Goal: Transaction & Acquisition: Purchase product/service

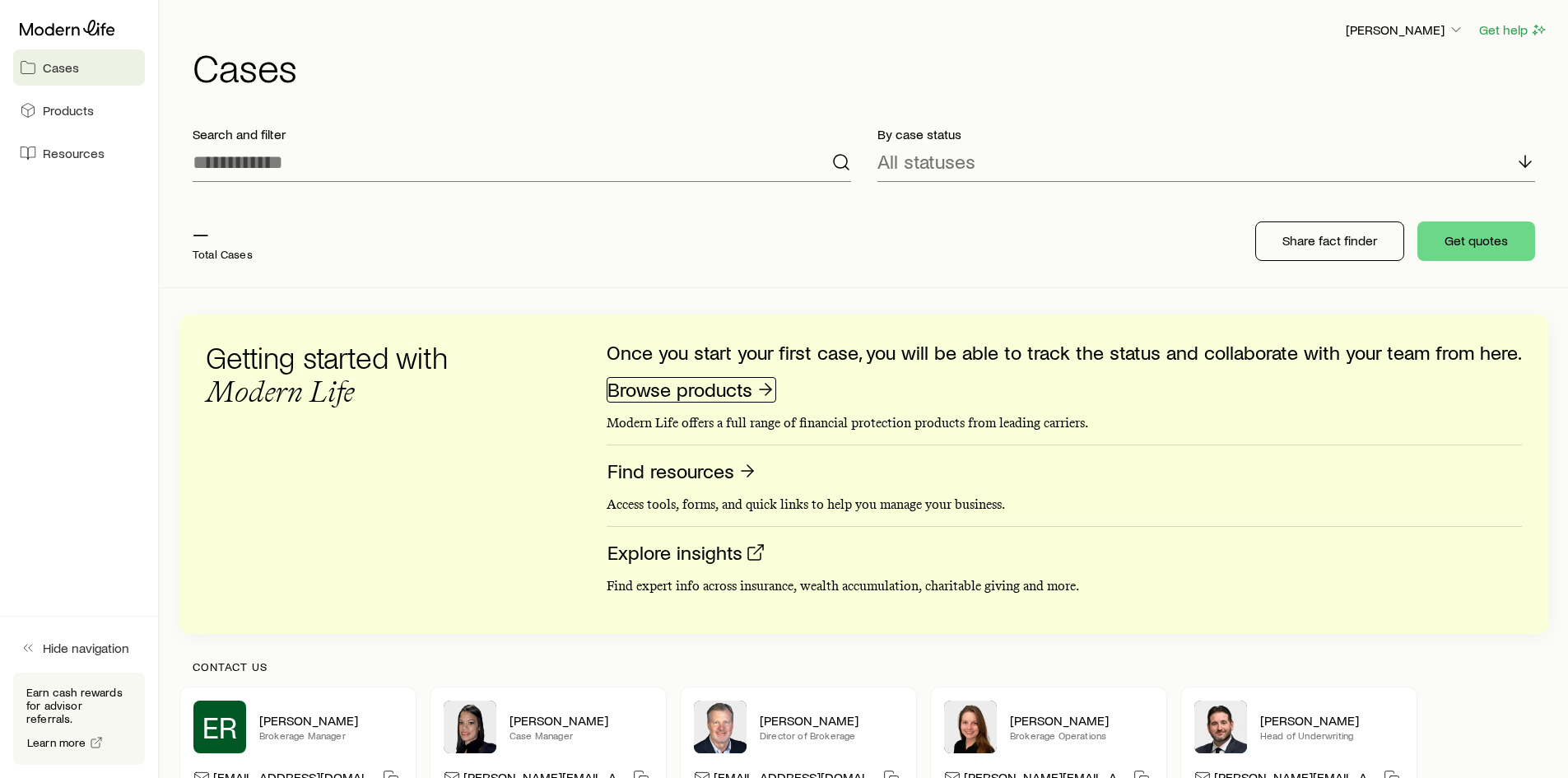
click at [713, 389] on link "Browse products" at bounding box center [692, 389] width 170 height 25
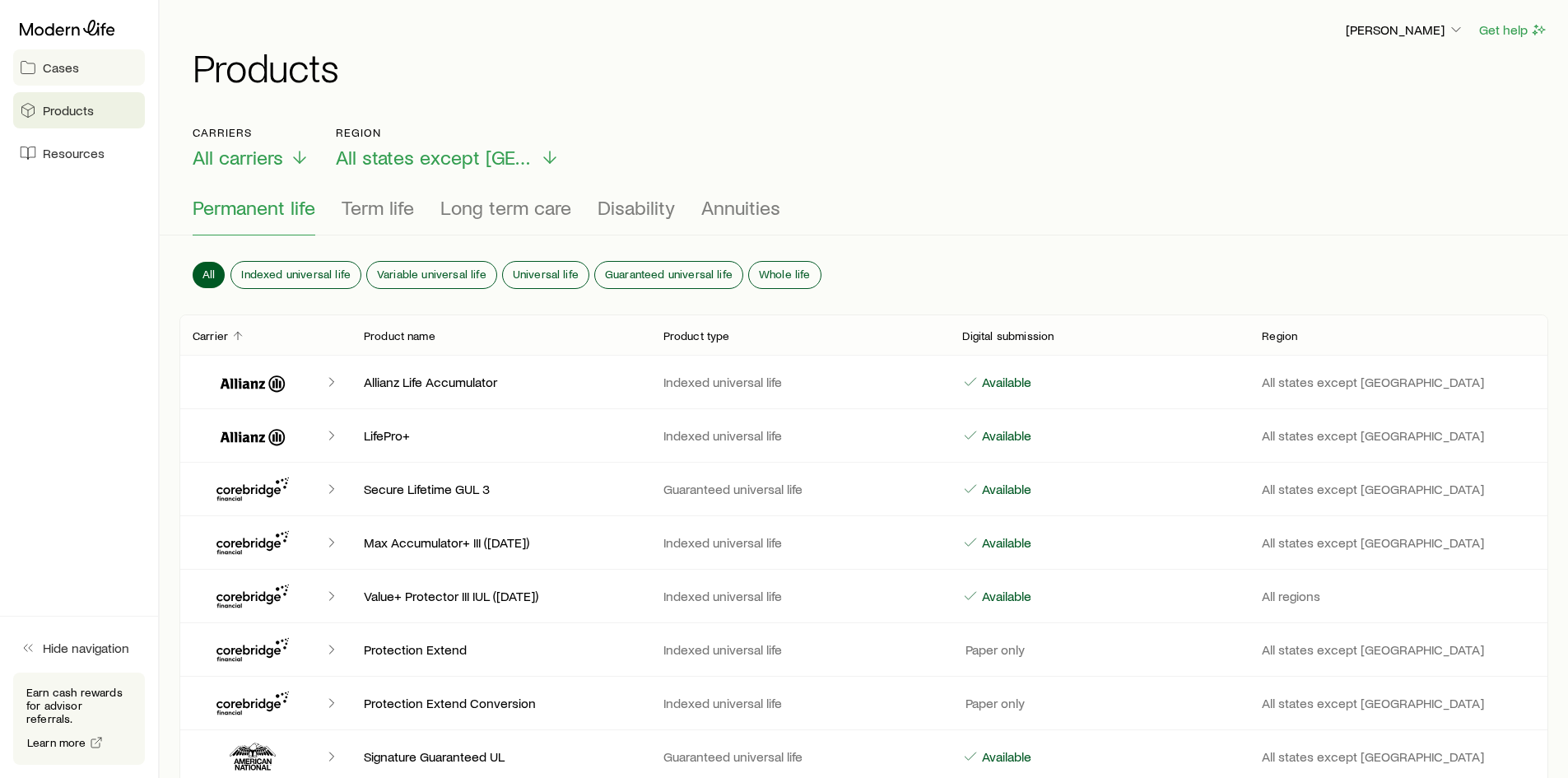
click at [46, 73] on span "Cases" at bounding box center [60, 67] width 36 height 17
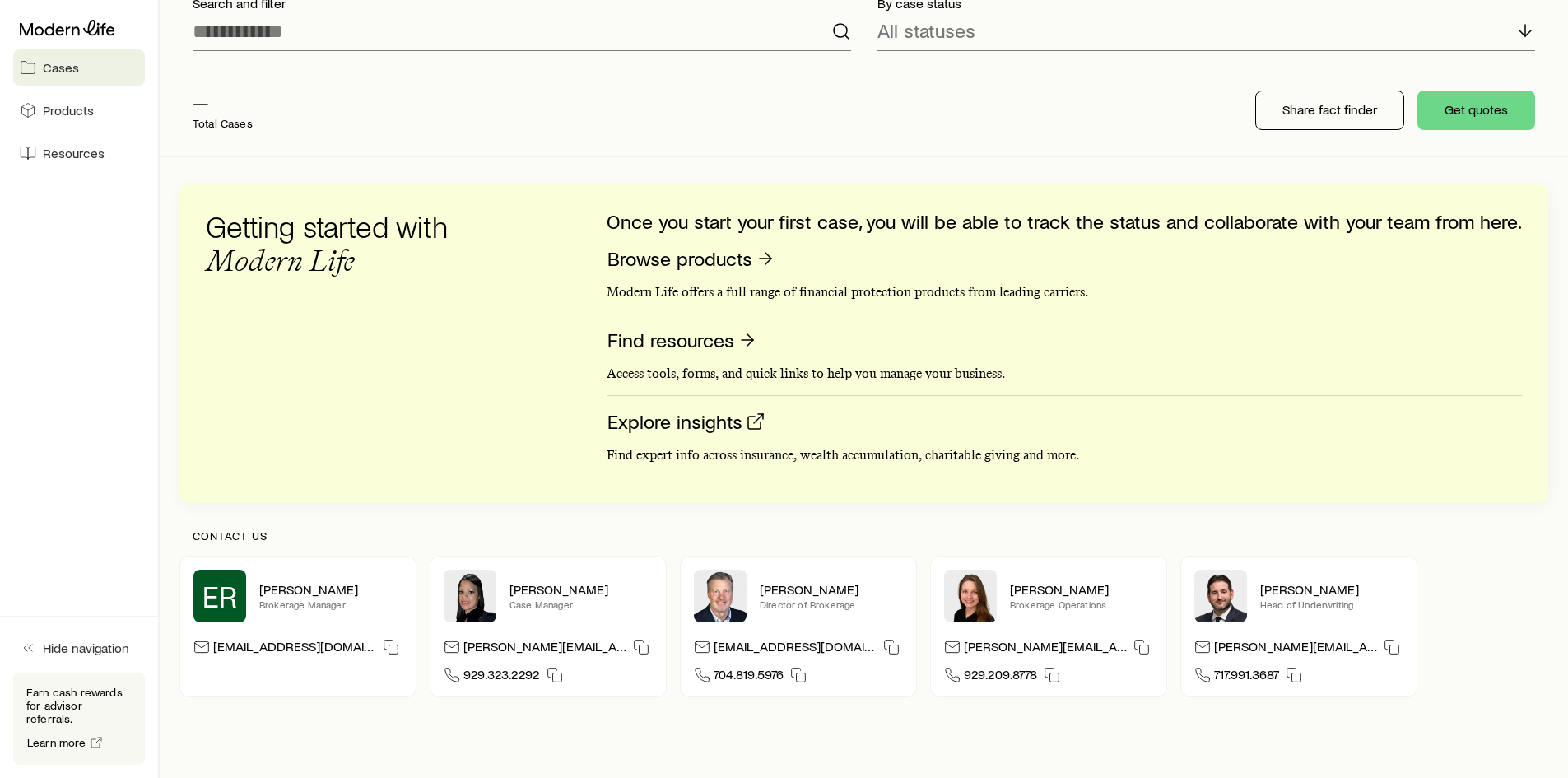
scroll to position [215, 0]
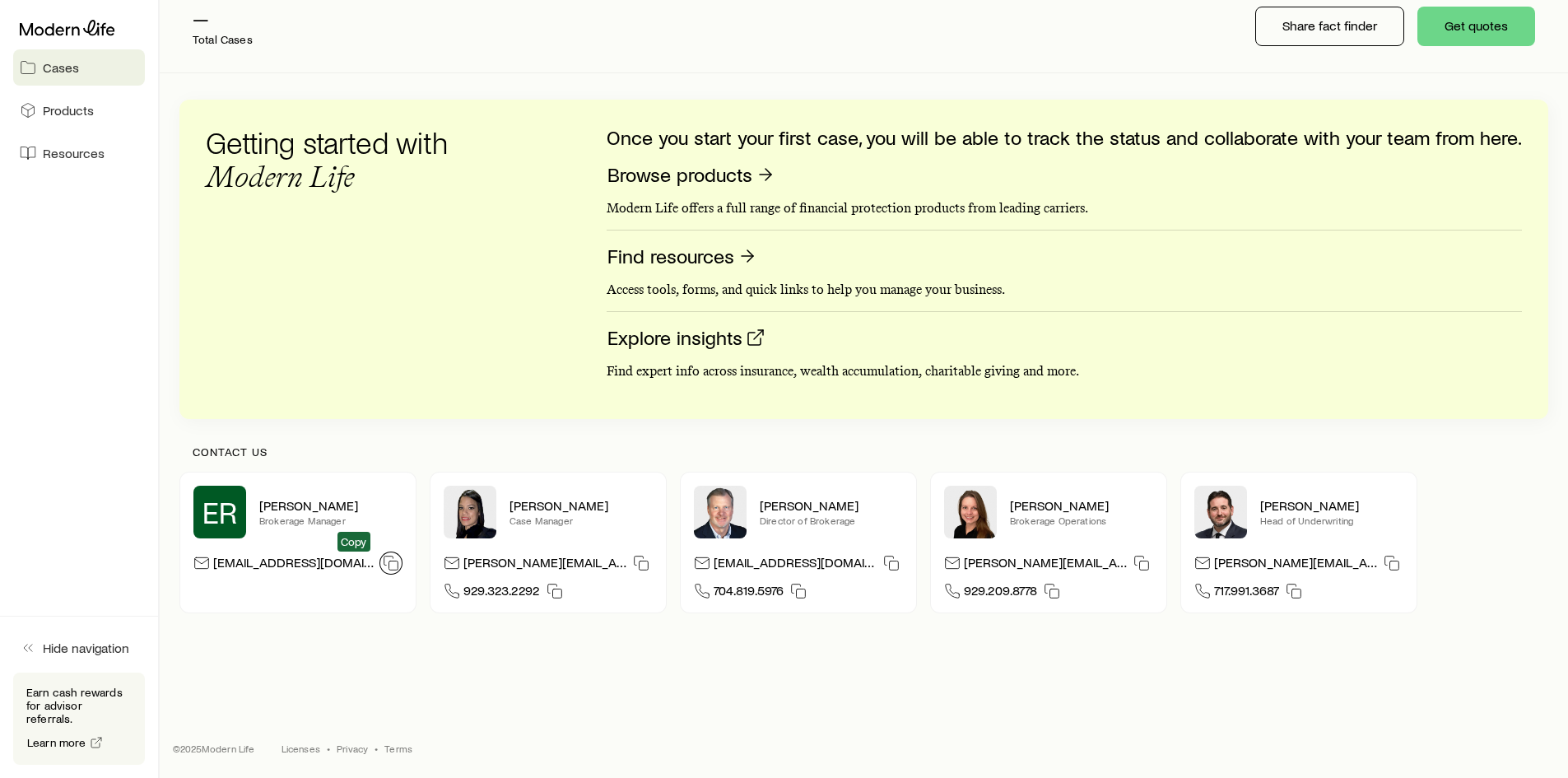
click at [382, 561] on icon "button" at bounding box center [390, 563] width 17 height 17
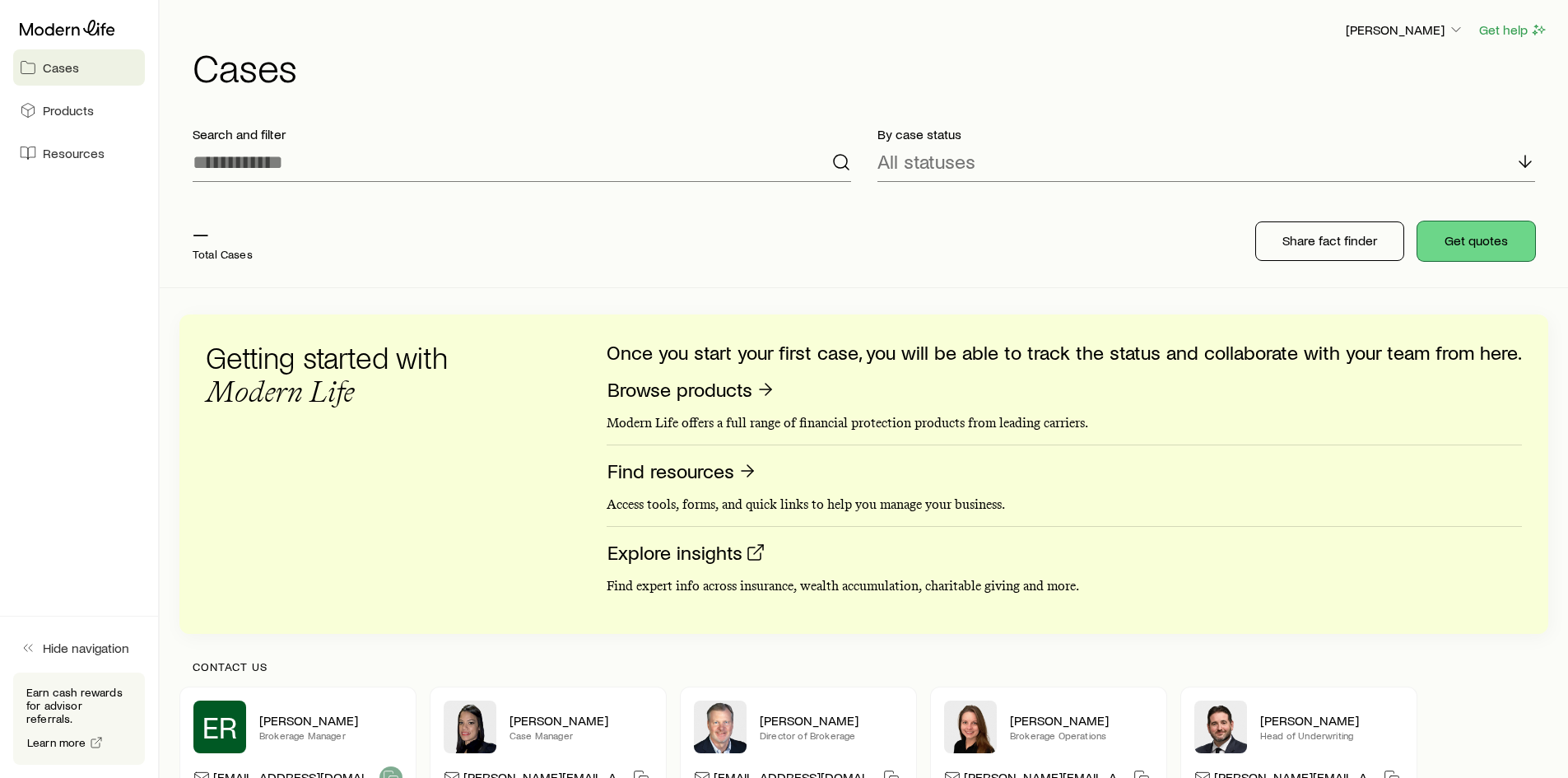
click at [1477, 238] on button "Get quotes" at bounding box center [1475, 241] width 118 height 39
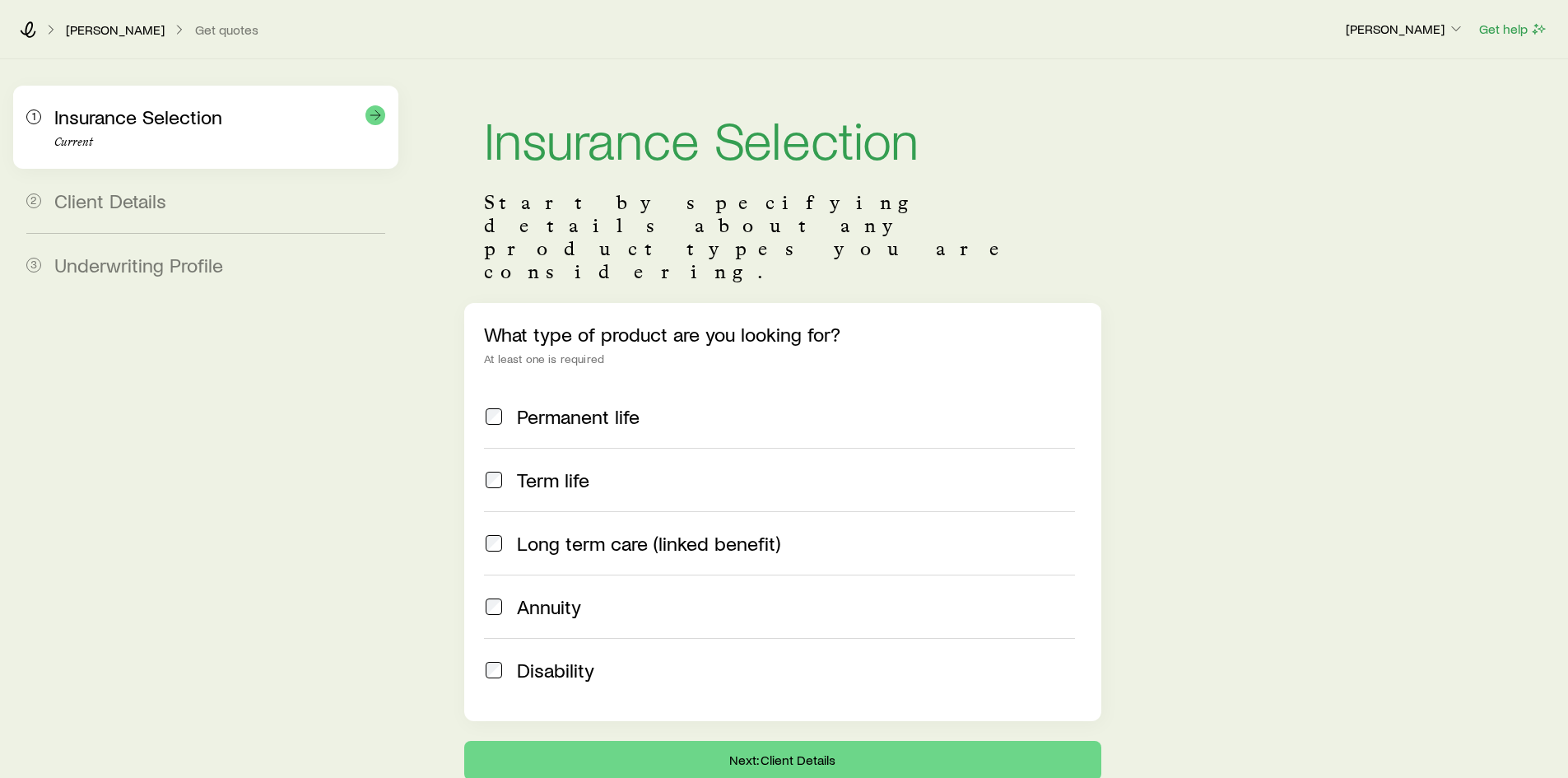
click at [260, 134] on div "Insurance Selection Current" at bounding box center [220, 127] width 331 height 44
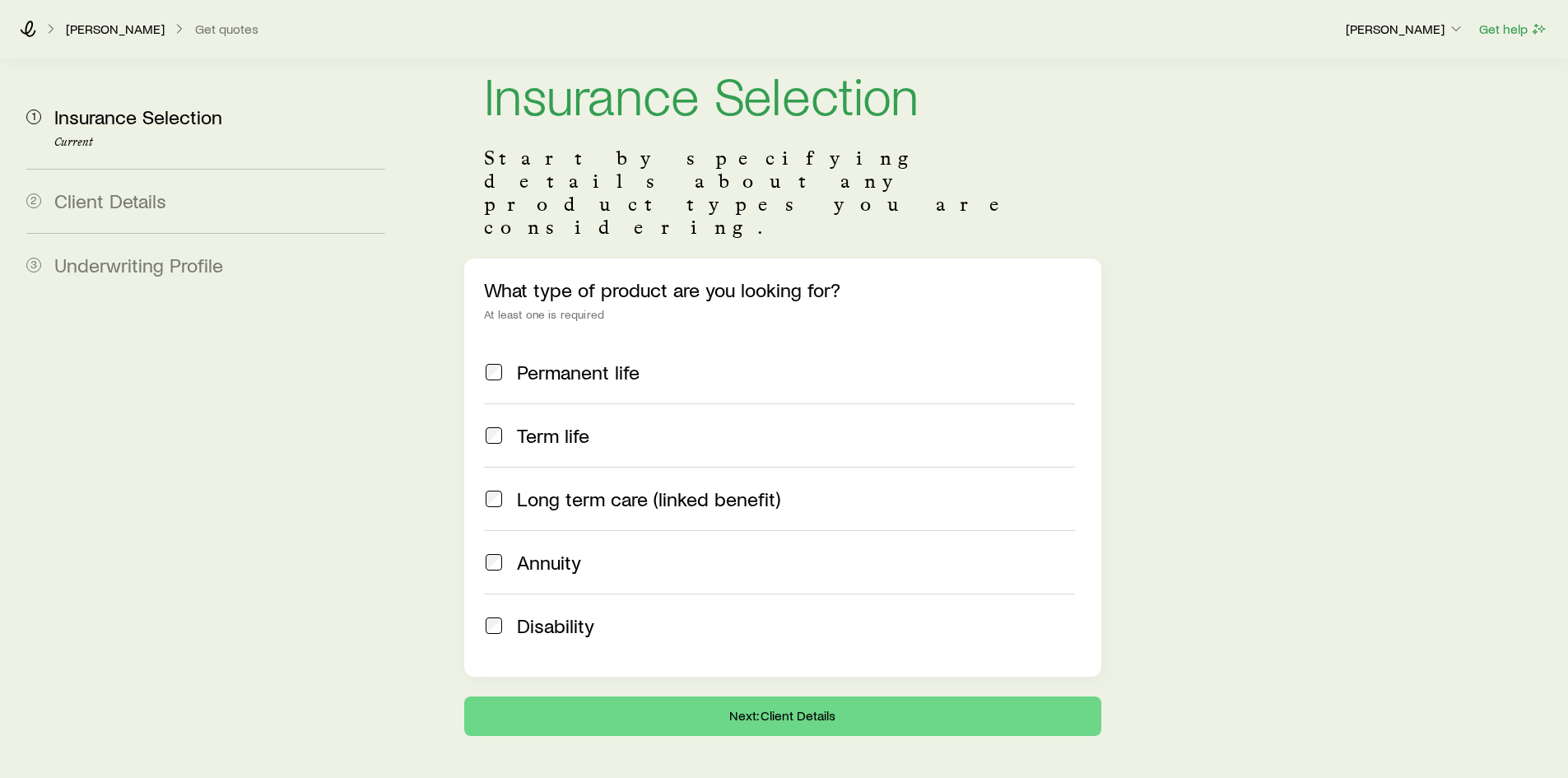
scroll to position [68, 0]
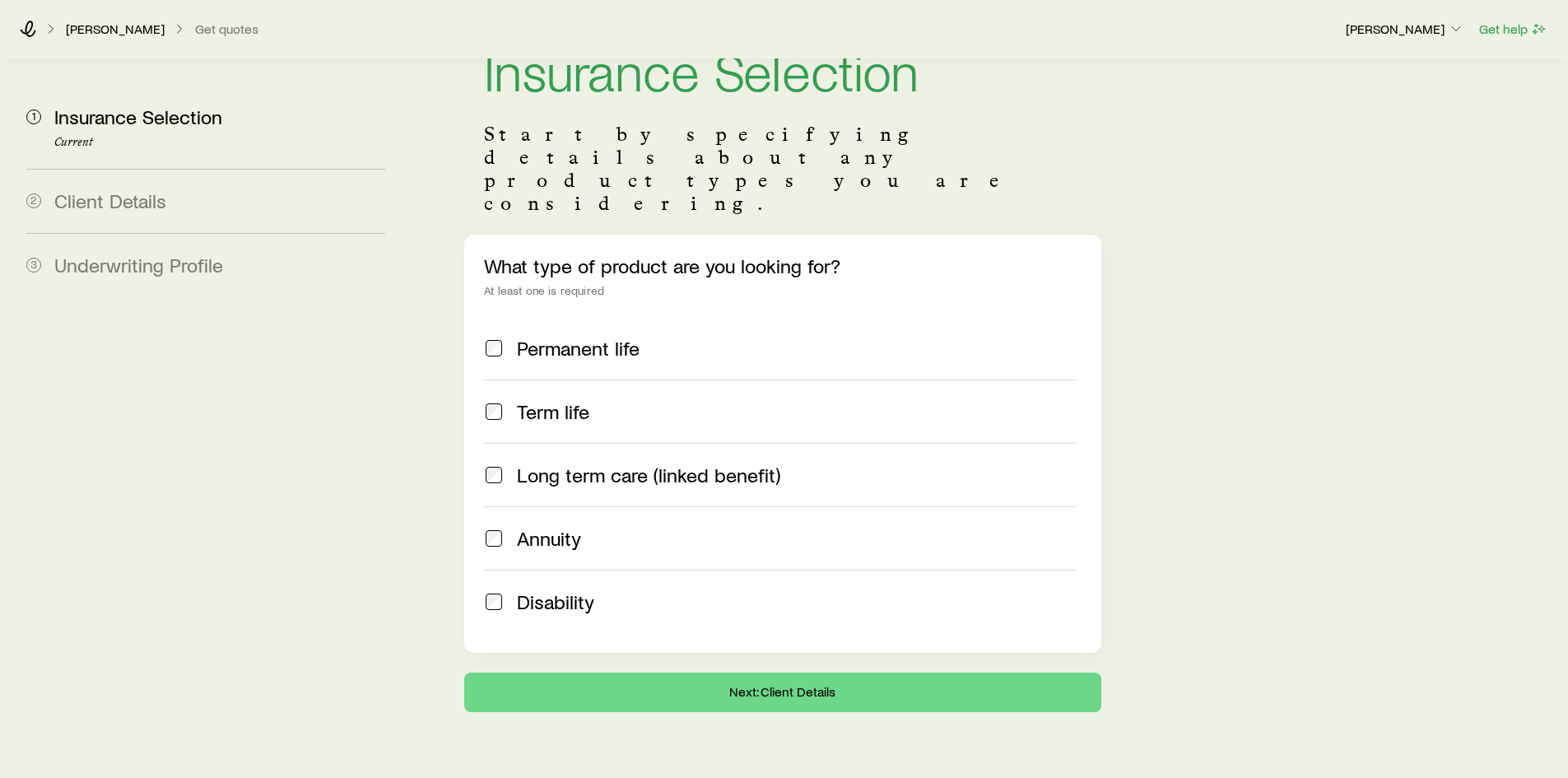
click at [255, 199] on div "Client Details" at bounding box center [220, 201] width 331 height 23
click at [504, 400] on div "Term life" at bounding box center [779, 412] width 590 height 23
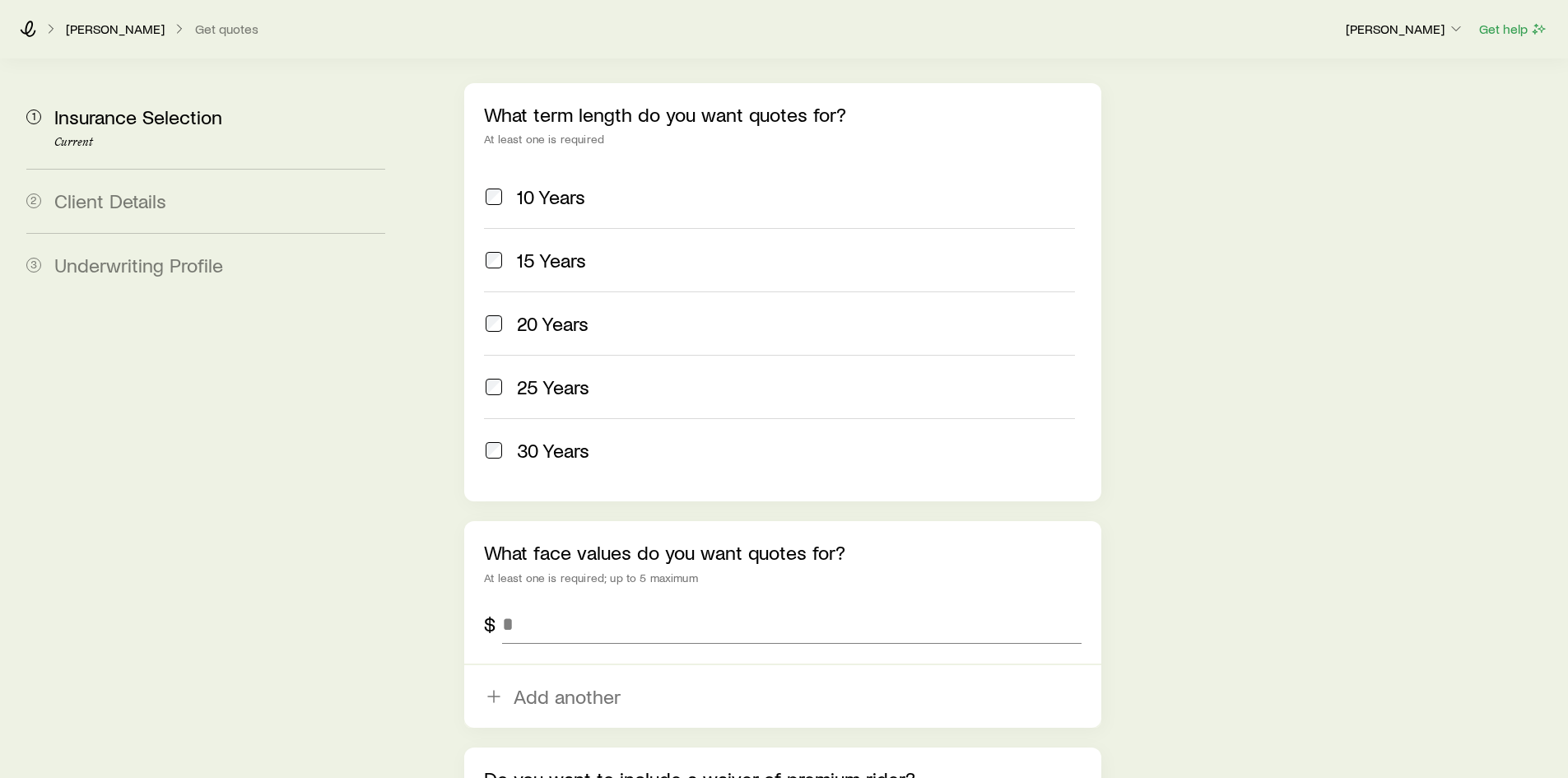
scroll to position [727, 0]
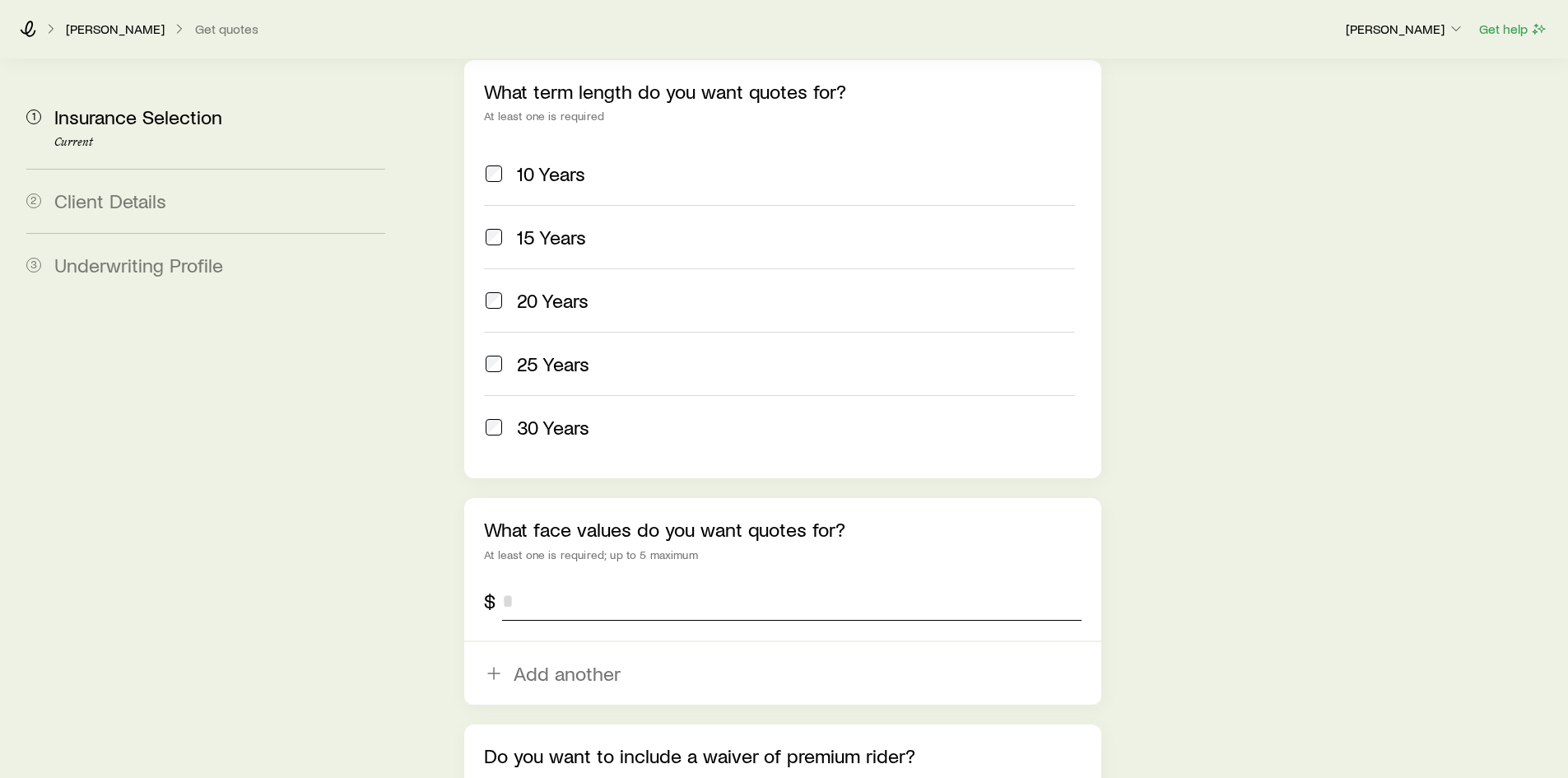
click at [521, 581] on input "tel" at bounding box center [791, 600] width 579 height 39
type input "*********"
click at [312, 539] on aside "1 Insurance Selection Current 2 Client Details 3 Underwriting Profile" at bounding box center [205, 119] width 385 height 1574
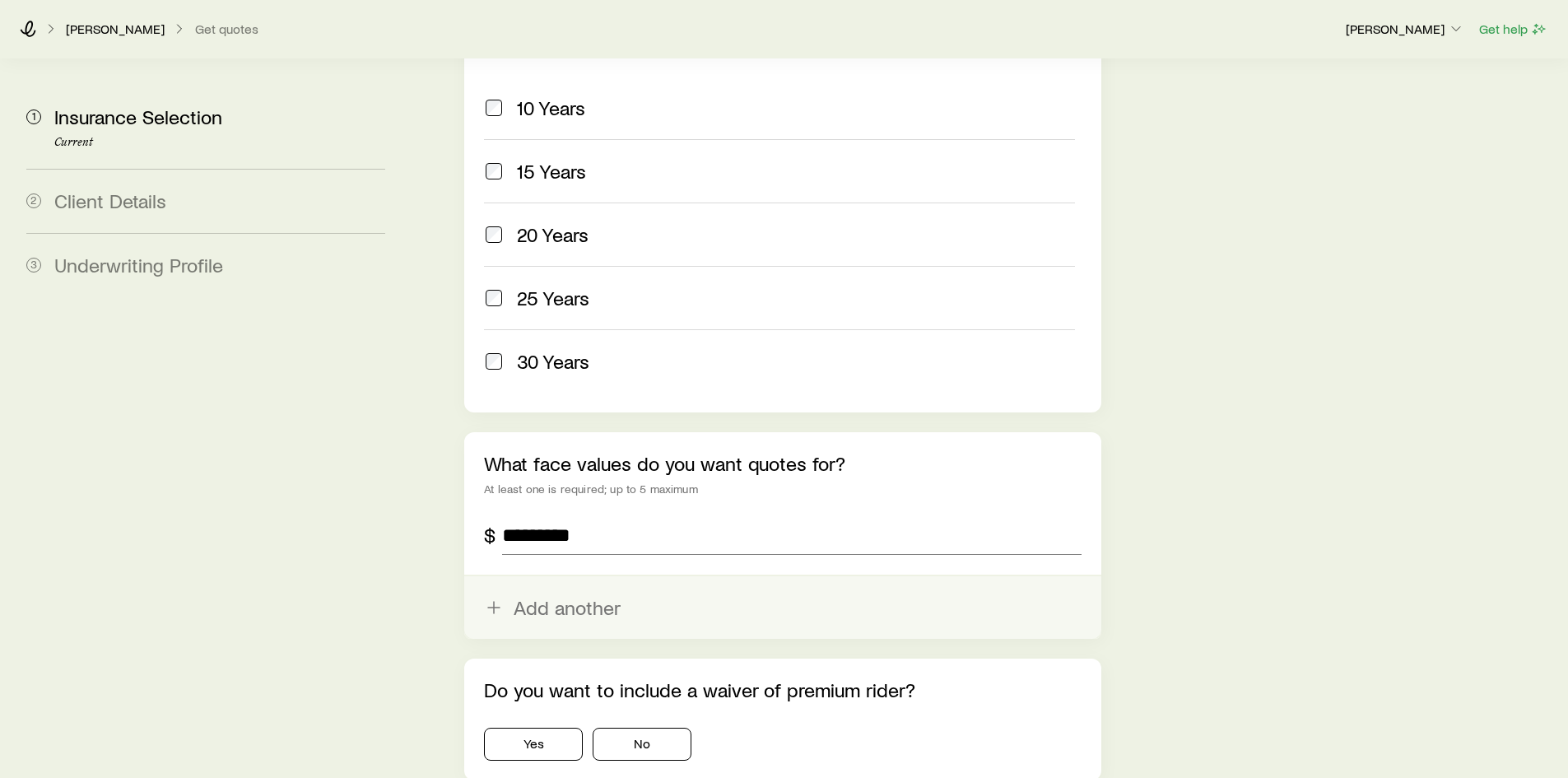
scroll to position [921, 0]
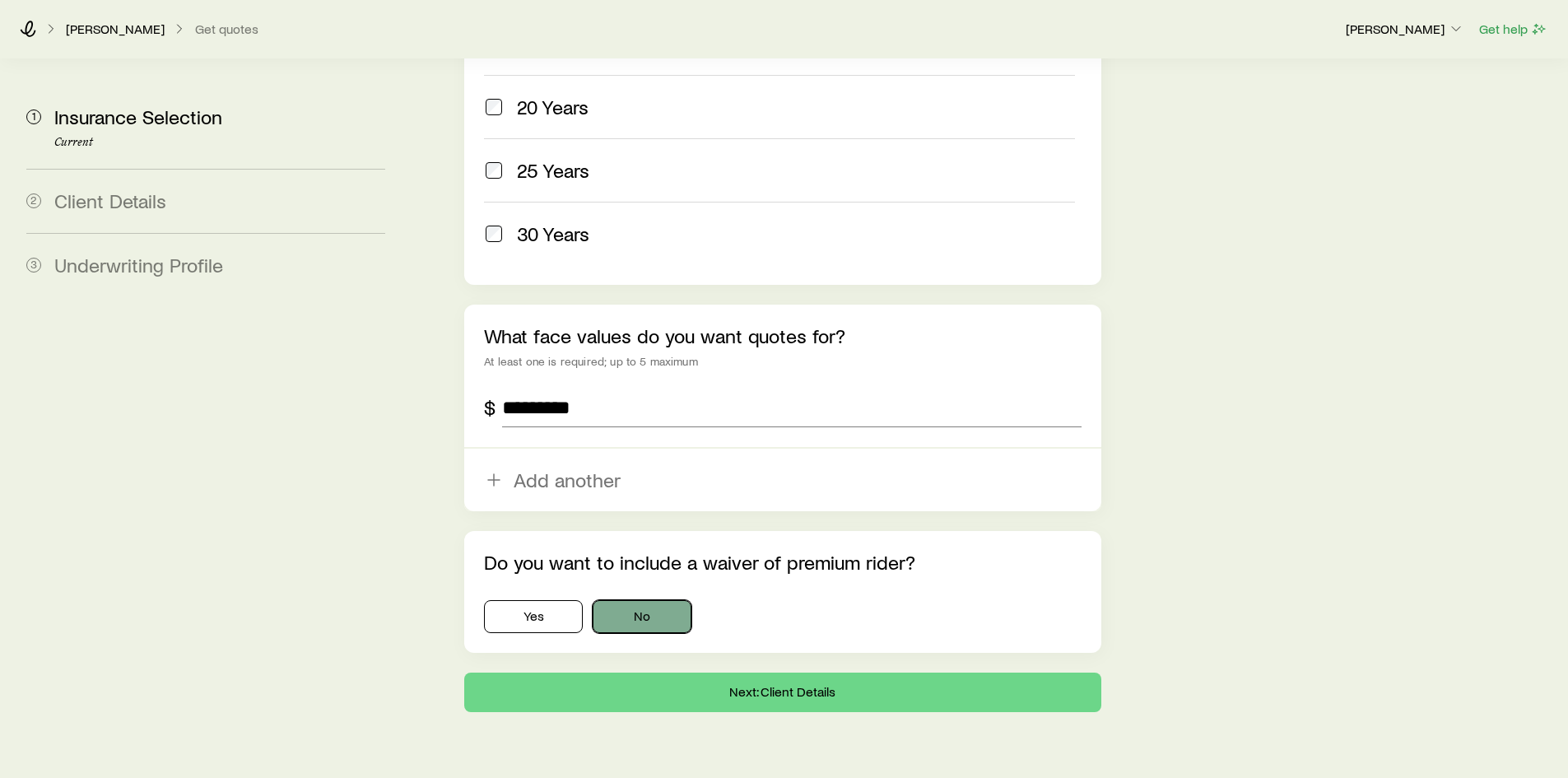
click at [665, 600] on button "No" at bounding box center [641, 617] width 99 height 33
click at [747, 673] on button "Next: Client Details" at bounding box center [783, 692] width 636 height 39
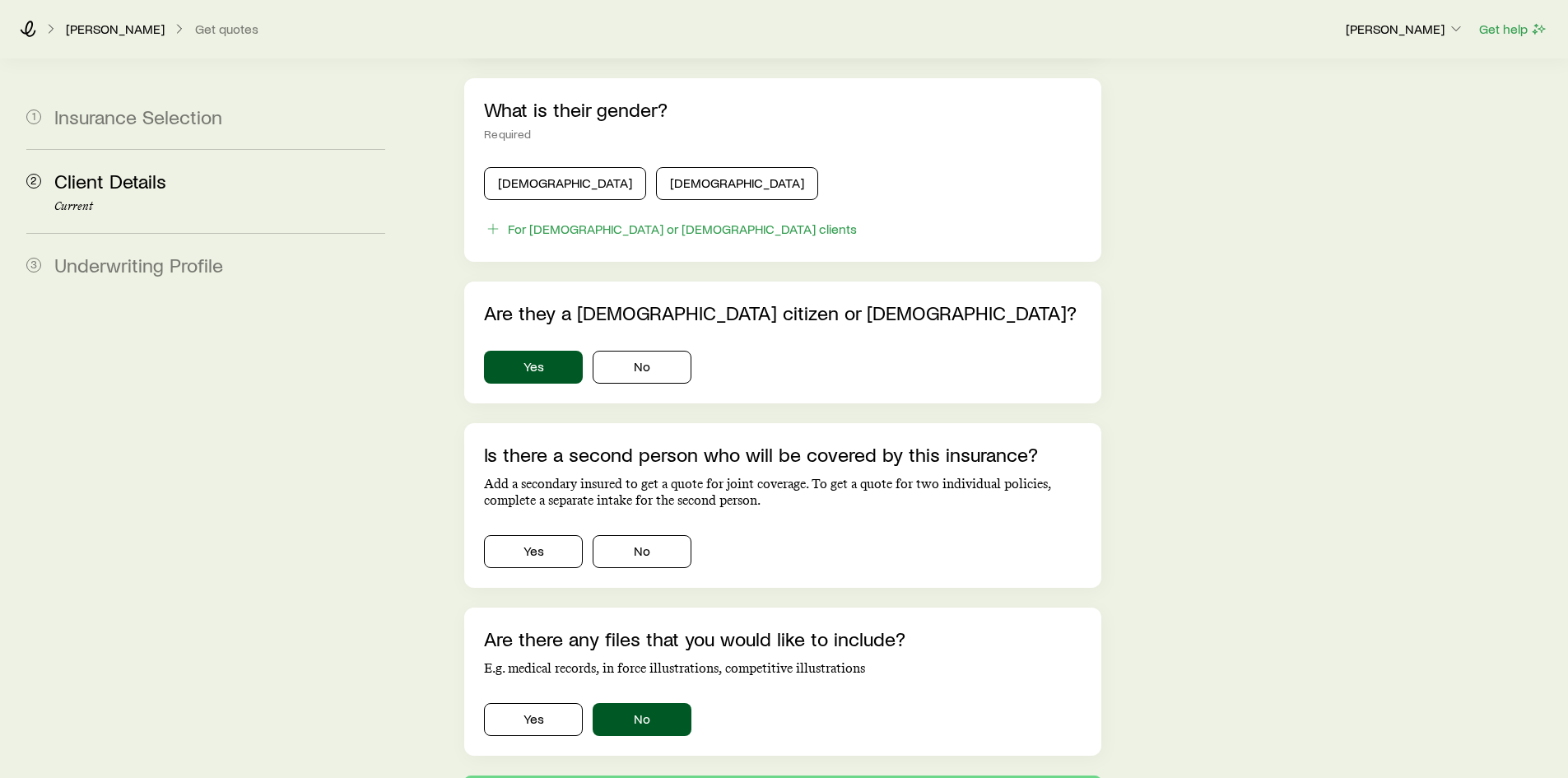
scroll to position [950, 0]
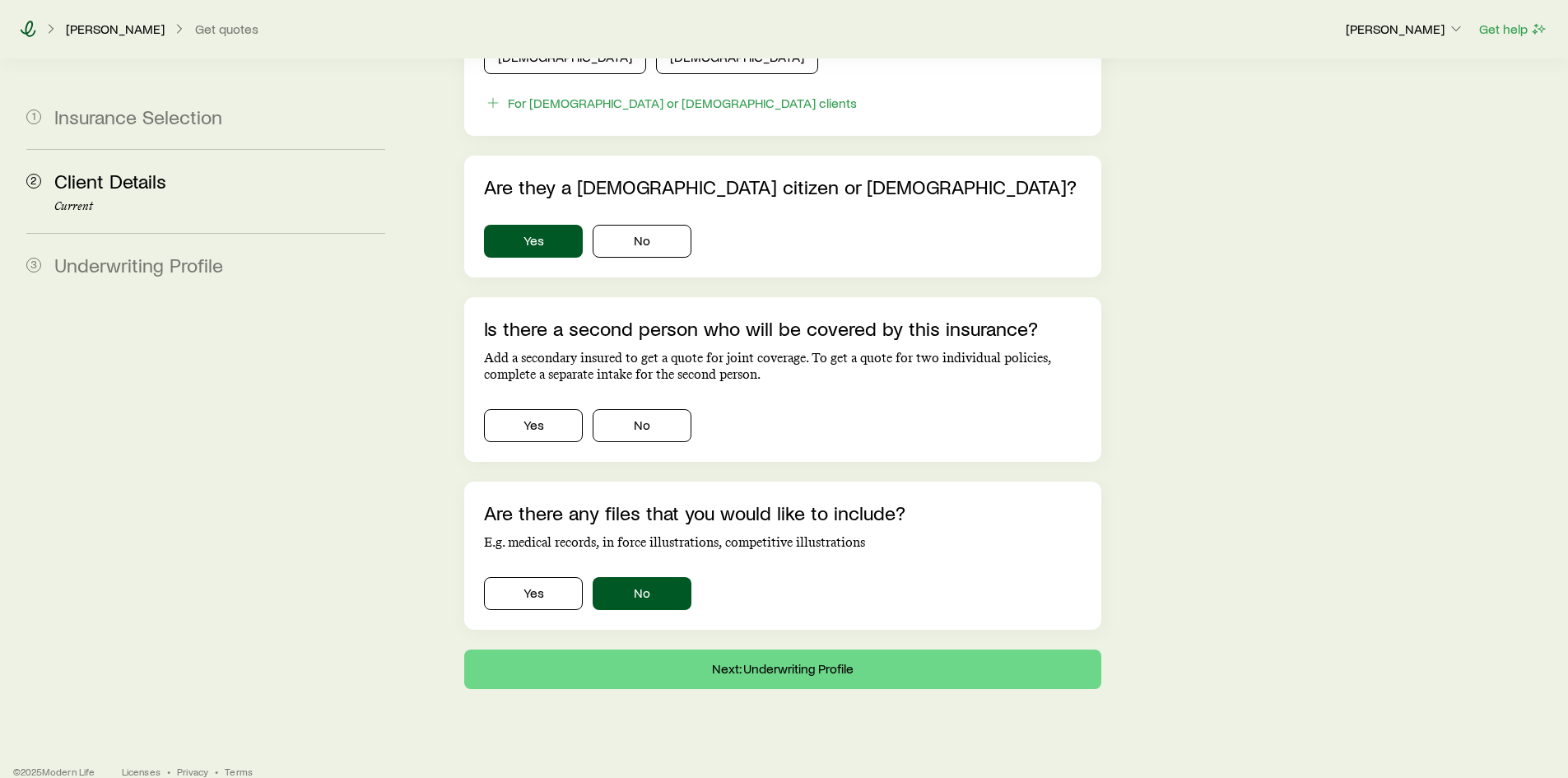
click at [22, 29] on icon at bounding box center [27, 28] width 17 height 17
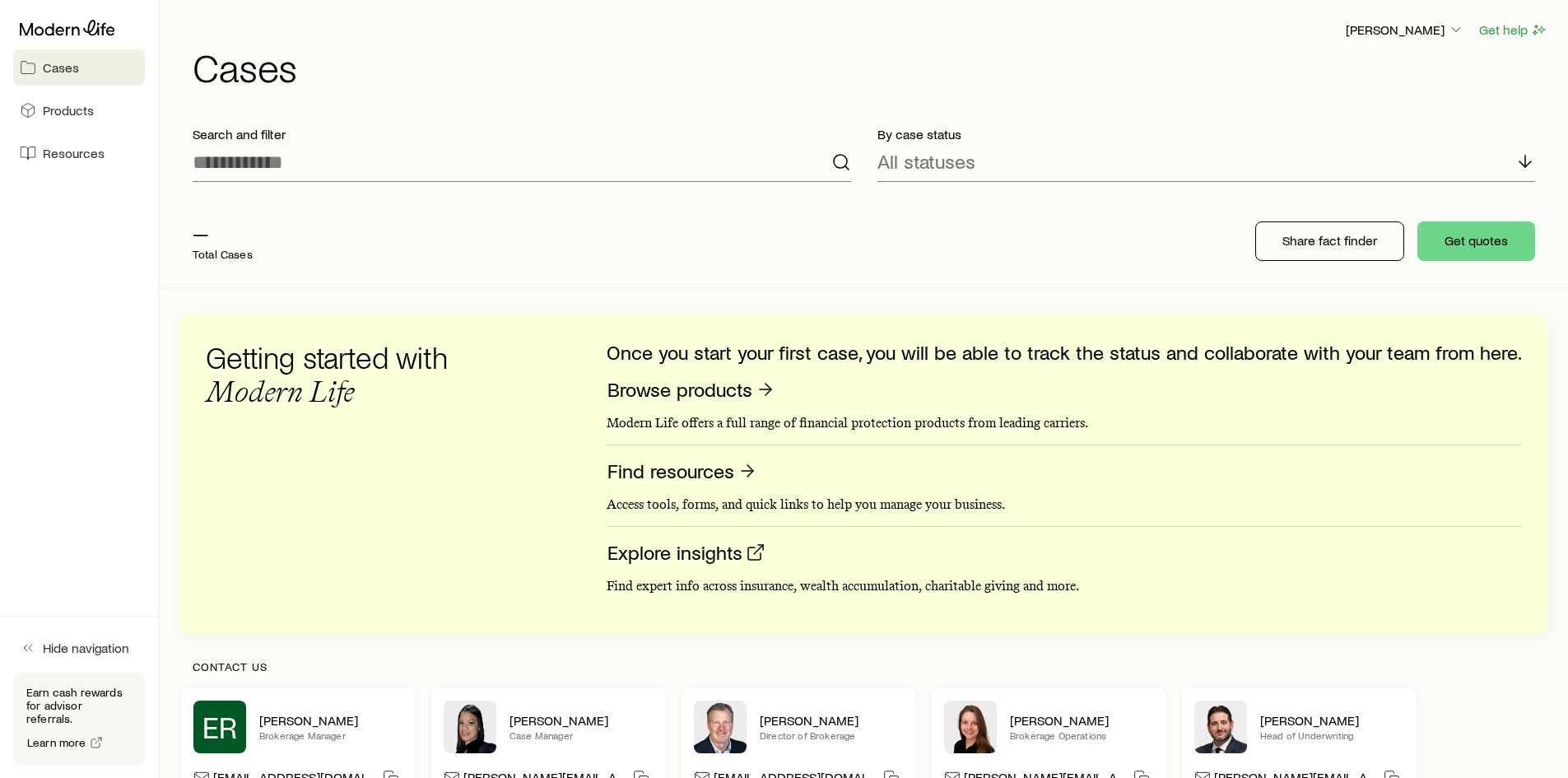
click at [58, 71] on span "Cases" at bounding box center [60, 67] width 36 height 17
click at [1338, 245] on p "Share fact finder" at bounding box center [1329, 240] width 95 height 17
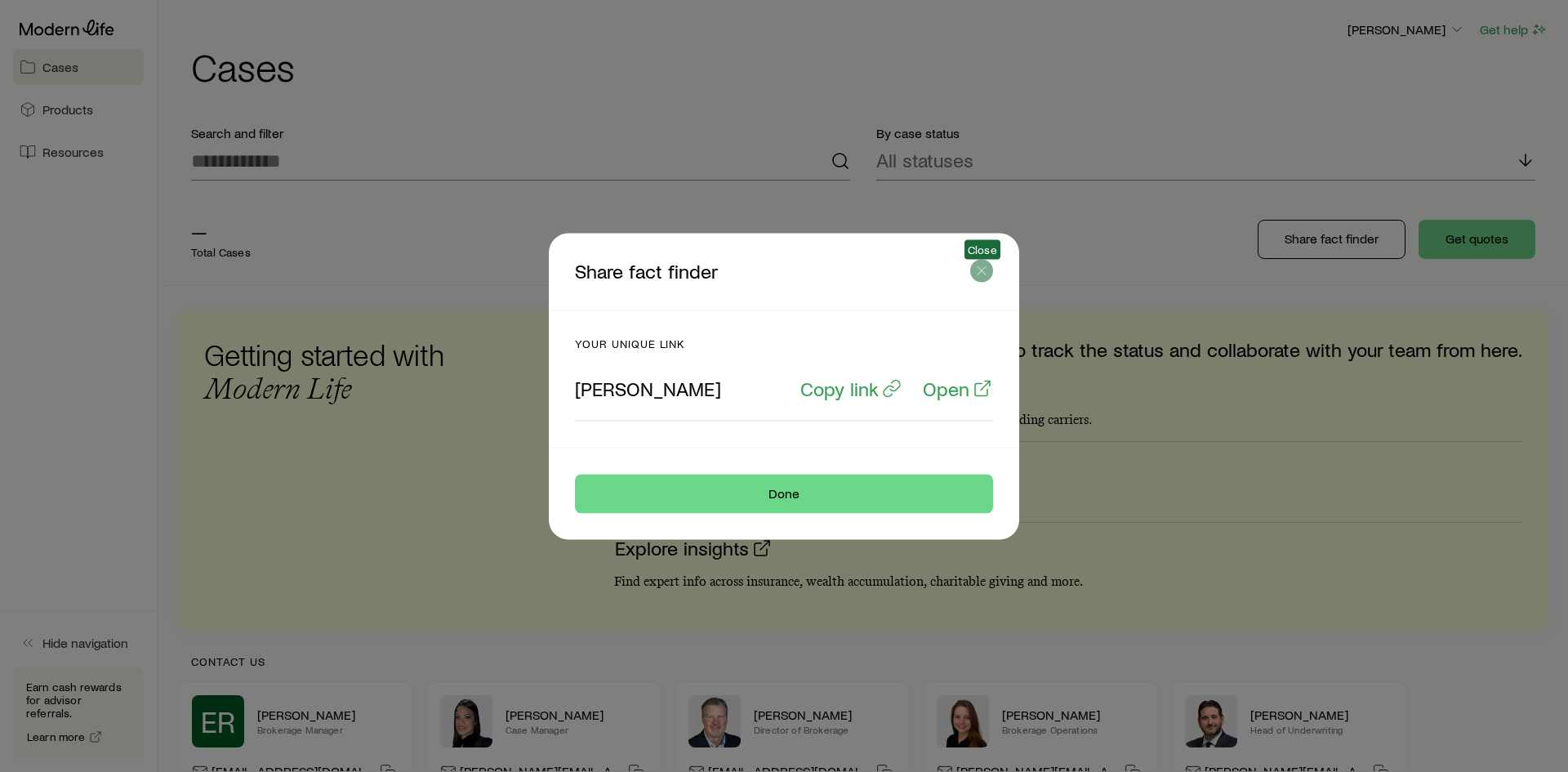
click at [986, 269] on icon "button" at bounding box center [981, 270] width 16 height 16
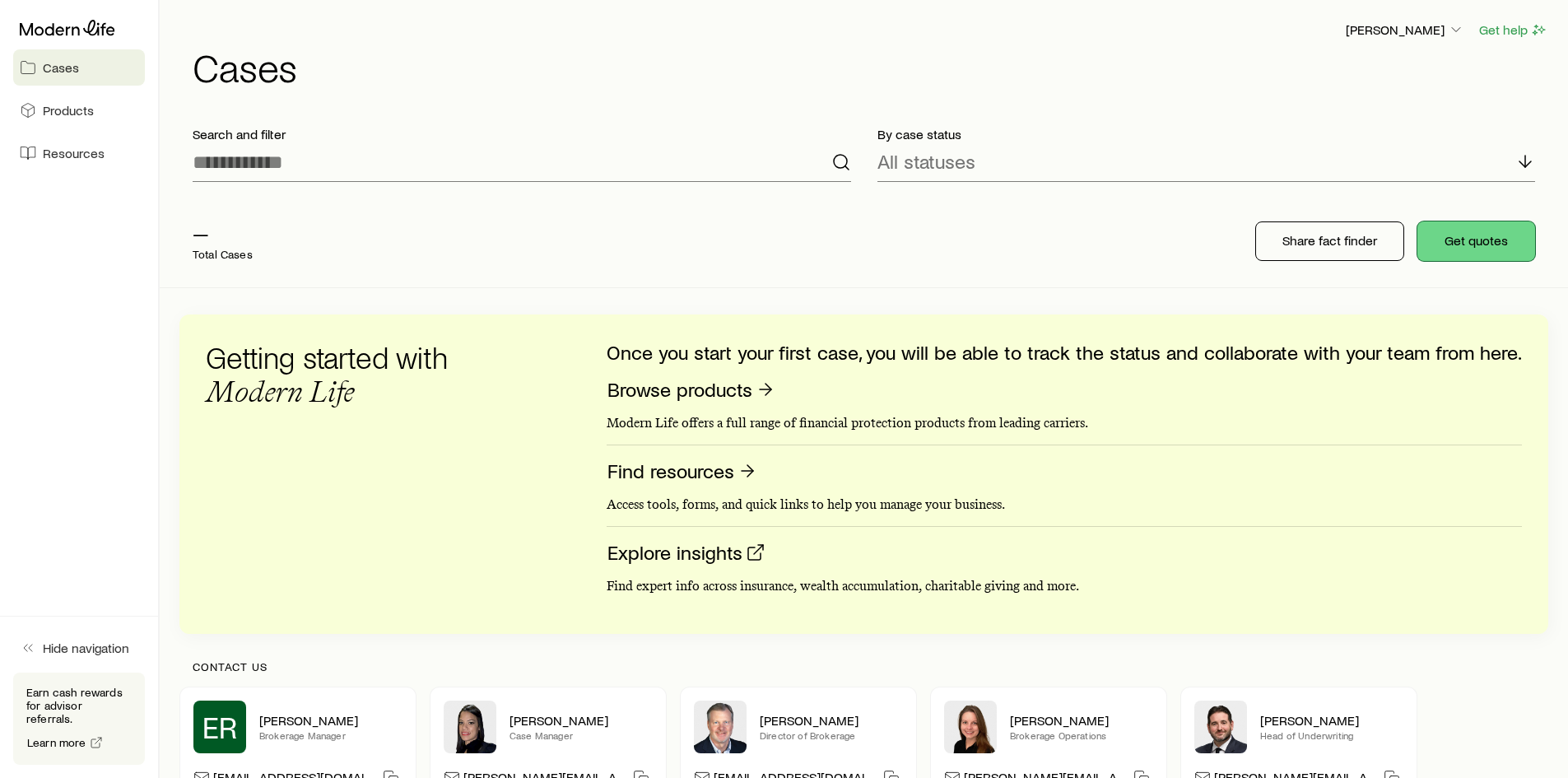
click at [1486, 237] on button "Get quotes" at bounding box center [1475, 241] width 118 height 39
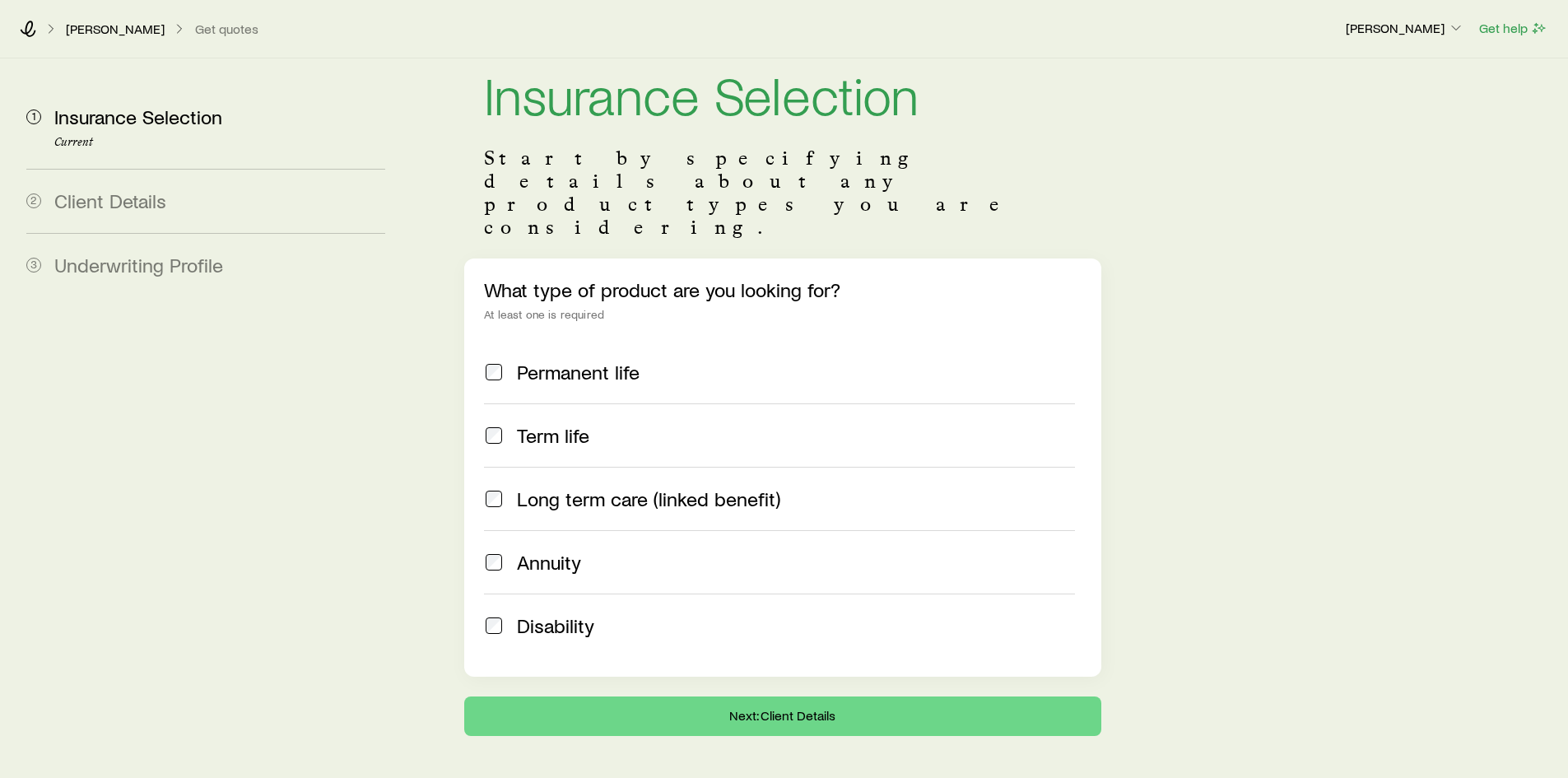
scroll to position [68, 0]
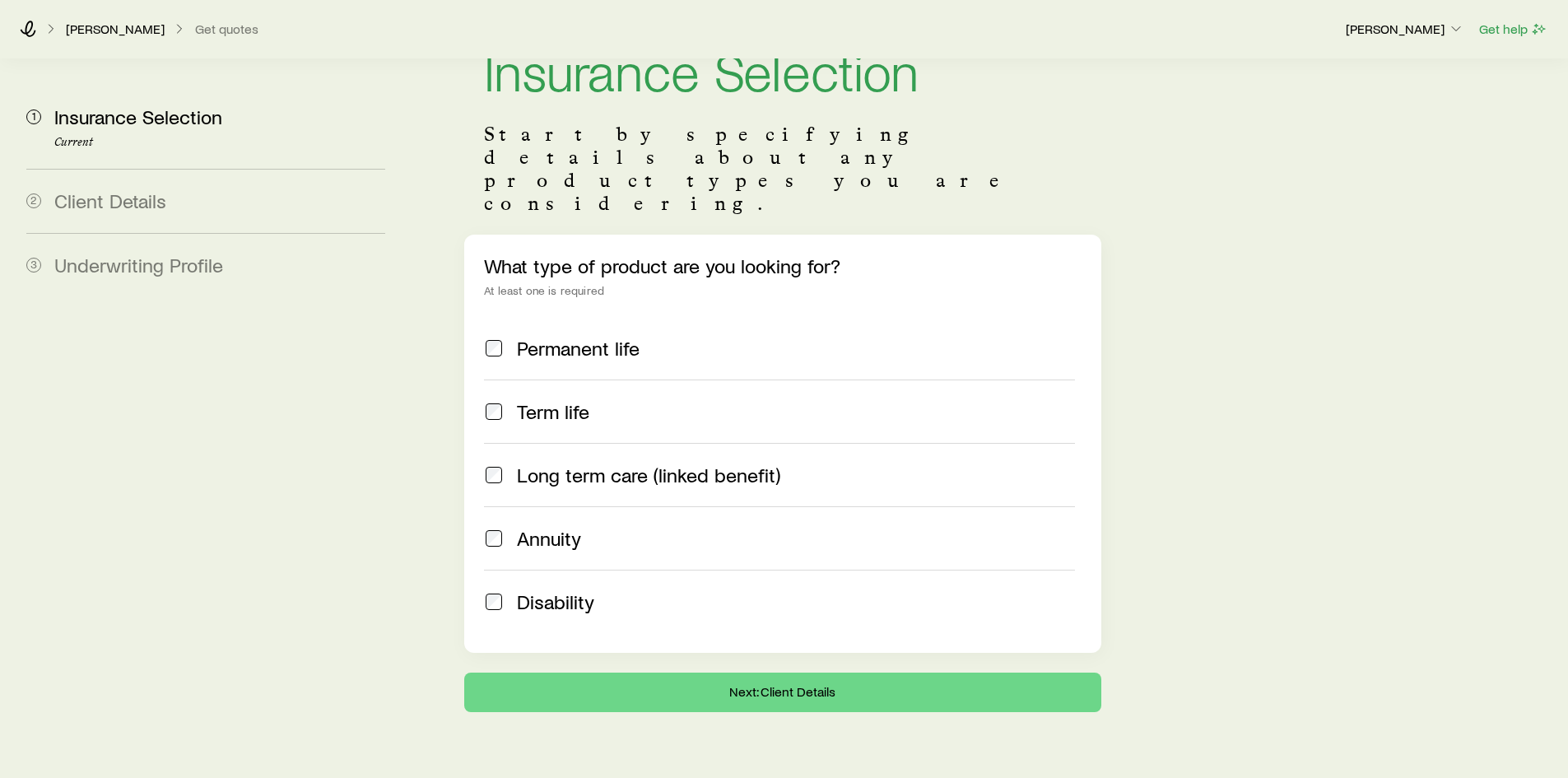
click at [364, 538] on aside "1 Insurance Selection Current 2 Client Details 3 Underwriting Profile" at bounding box center [205, 351] width 385 height 721
click at [302, 526] on aside "1 Insurance Selection Current 2 Client Details 3 Underwriting Profile" at bounding box center [205, 351] width 385 height 721
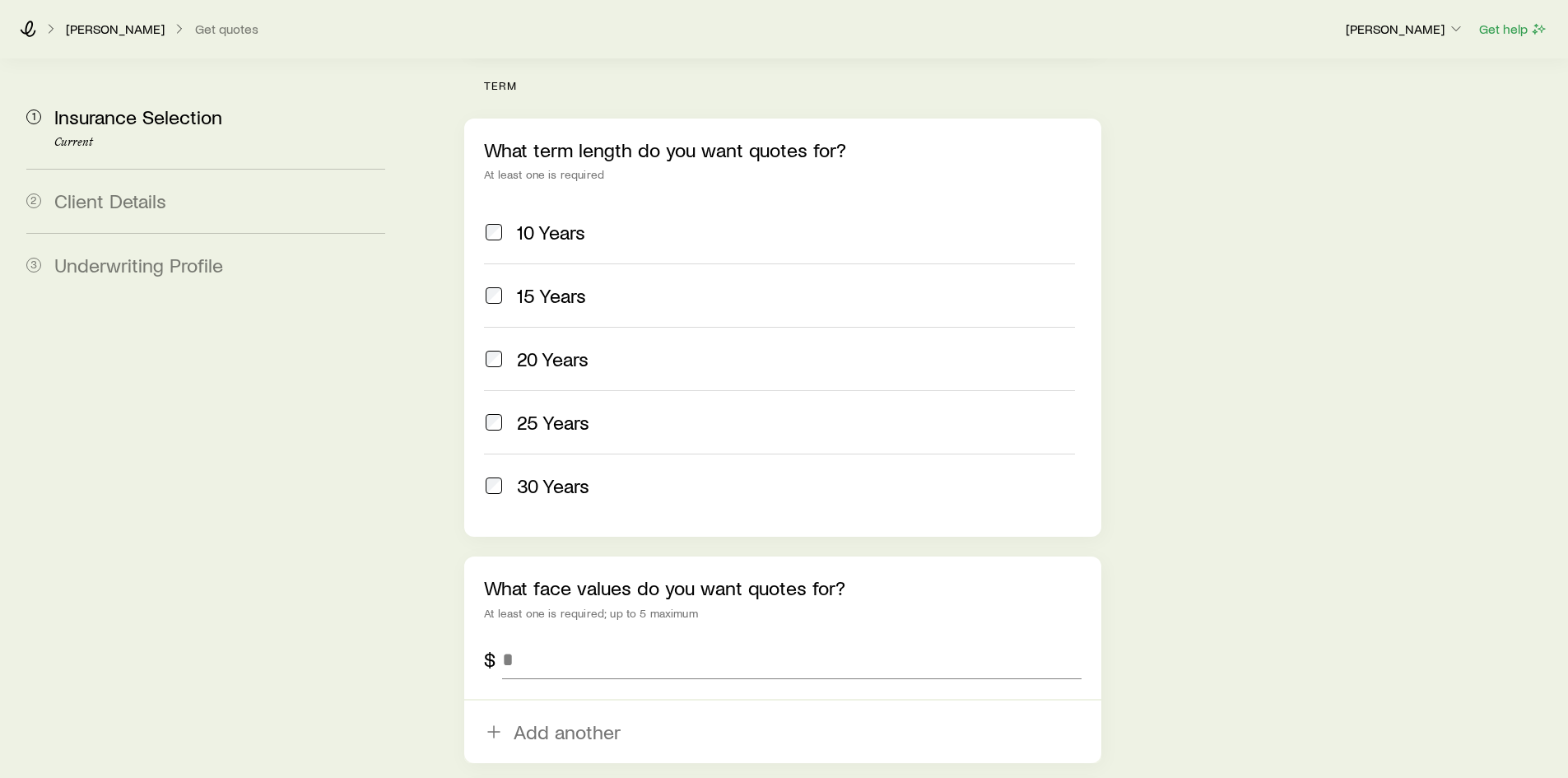
scroll to position [921, 0]
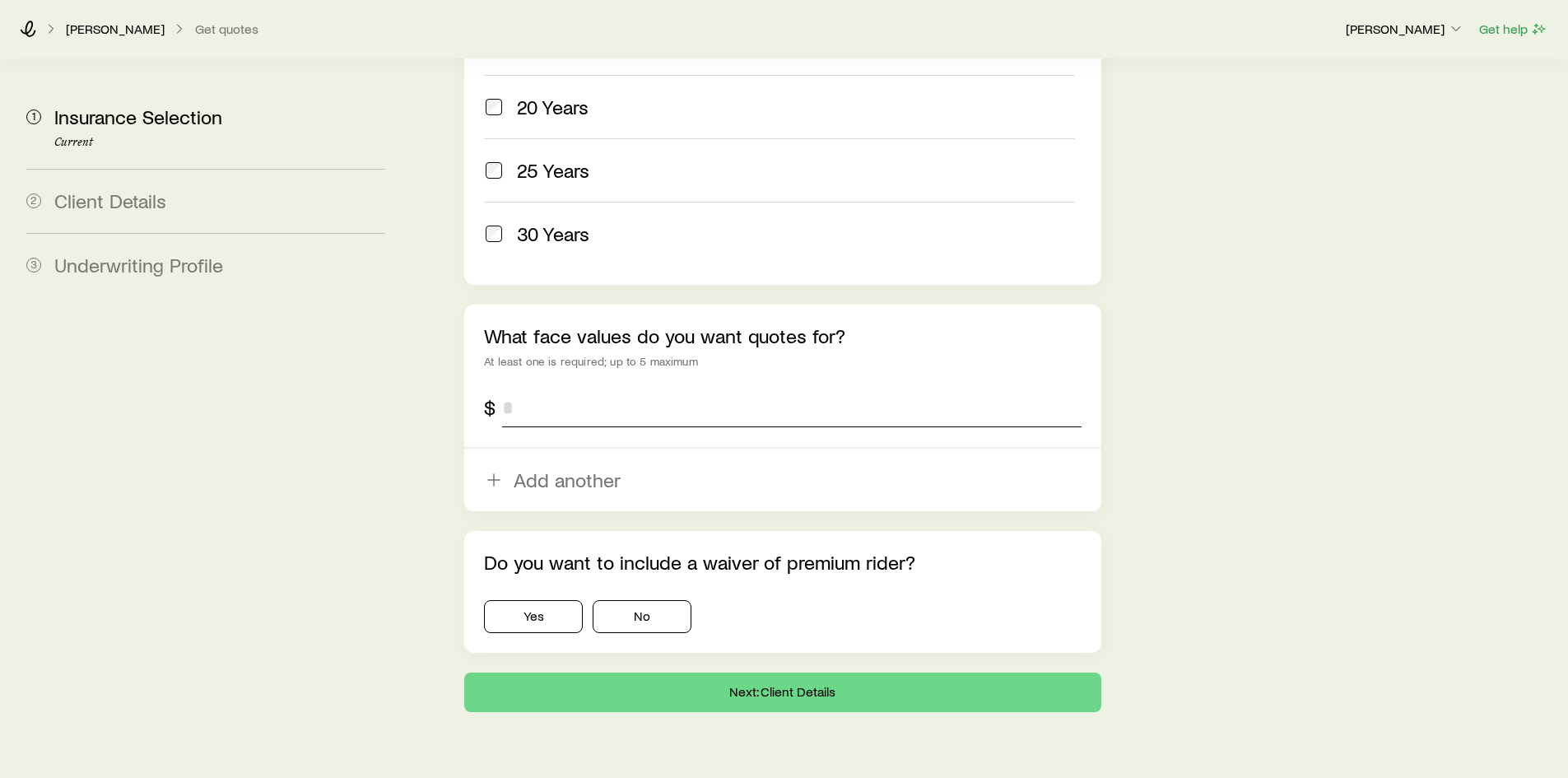
drag, startPoint x: 544, startPoint y: 362, endPoint x: 515, endPoint y: 356, distance: 29.6
click at [515, 388] on input "tel" at bounding box center [791, 407] width 579 height 39
type input "*********"
click at [650, 588] on div "Do you want to include a waiver of premium rider? Yes No" at bounding box center [783, 592] width 636 height 122
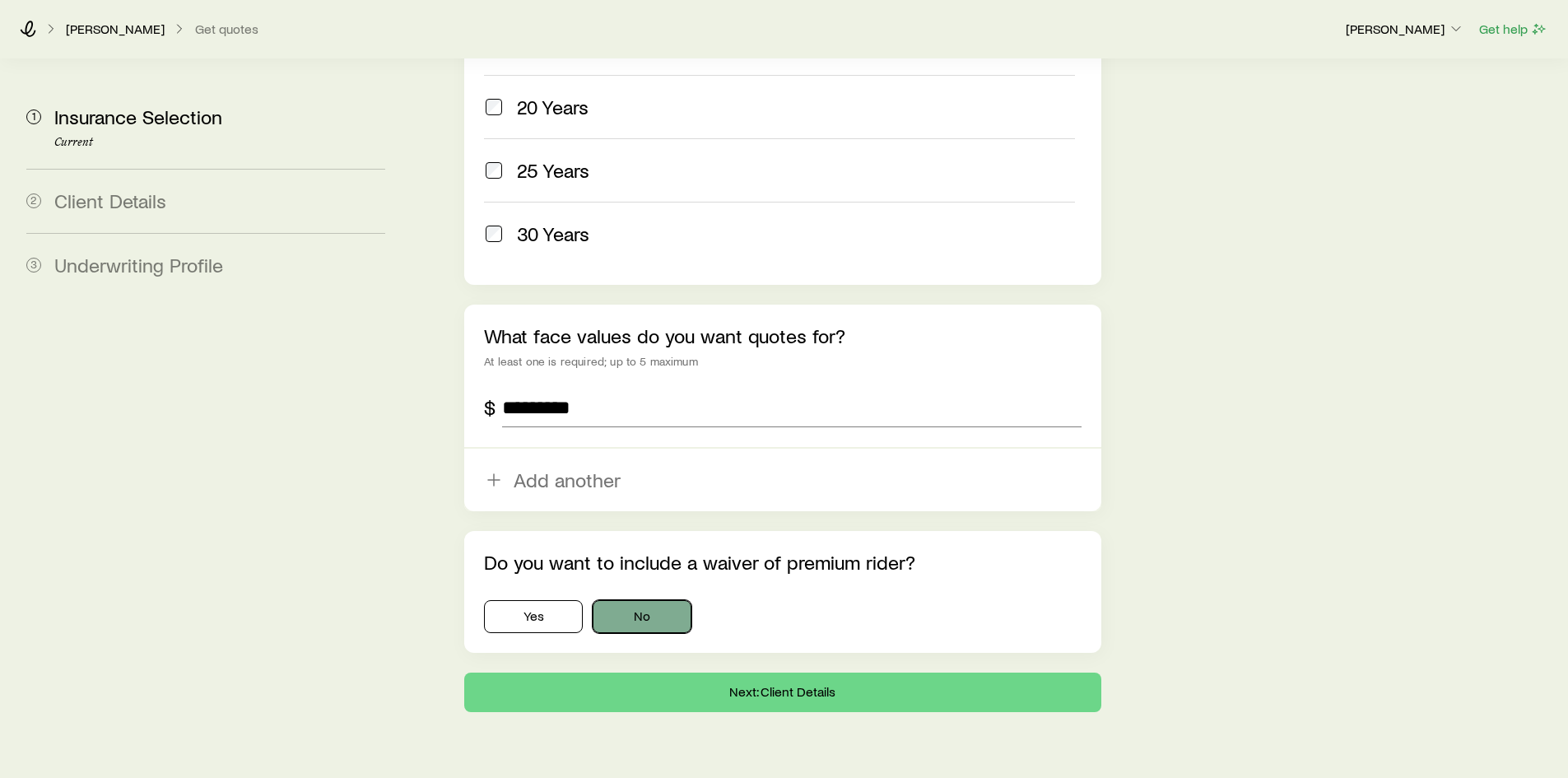
click at [644, 600] on button "No" at bounding box center [641, 617] width 99 height 33
click at [647, 673] on button "Next: Client Details" at bounding box center [783, 692] width 636 height 39
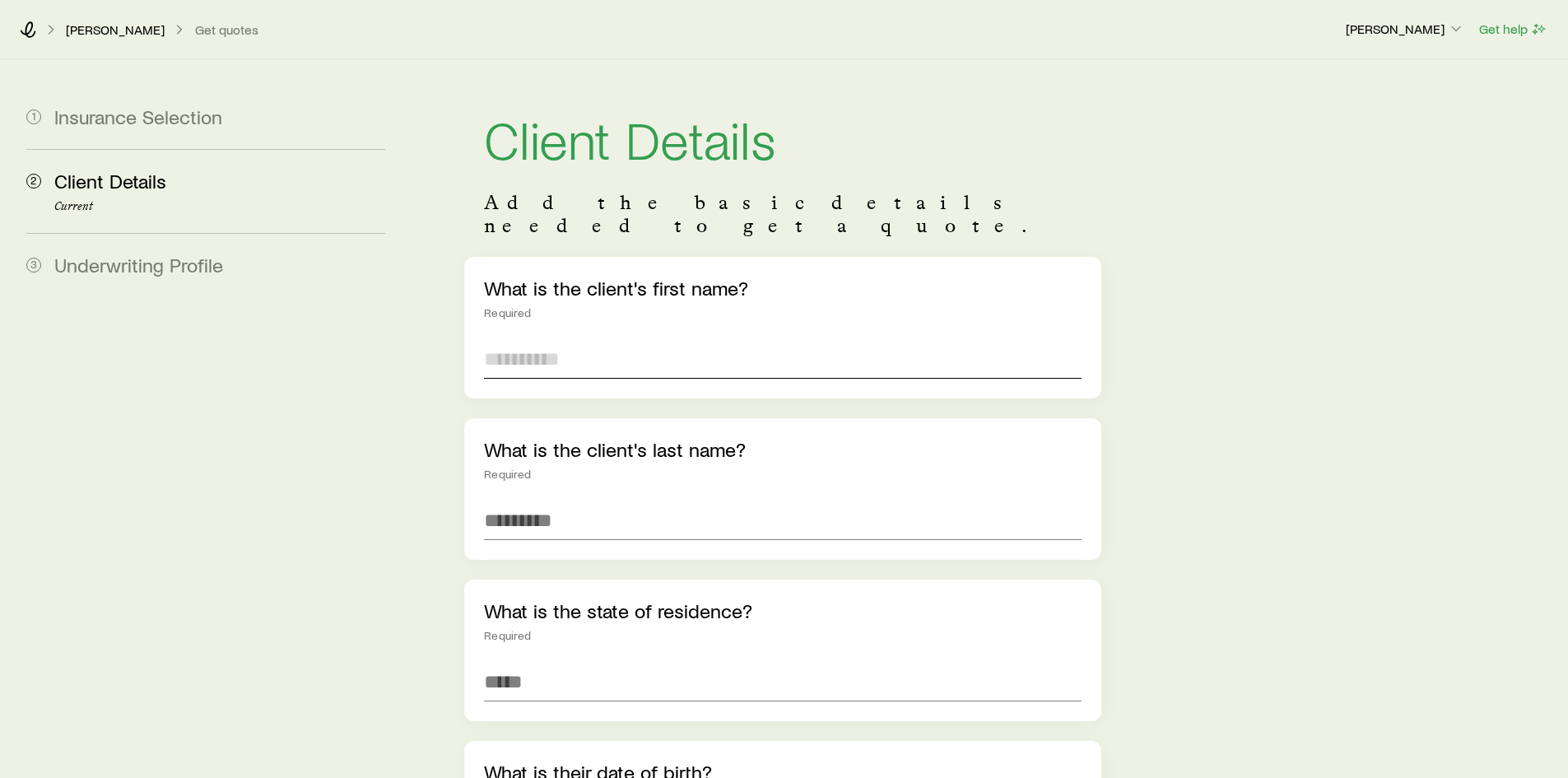
click at [550, 348] on input "text" at bounding box center [783, 359] width 597 height 39
type input "****"
click at [576, 501] on input "text" at bounding box center [783, 520] width 597 height 39
type input "****"
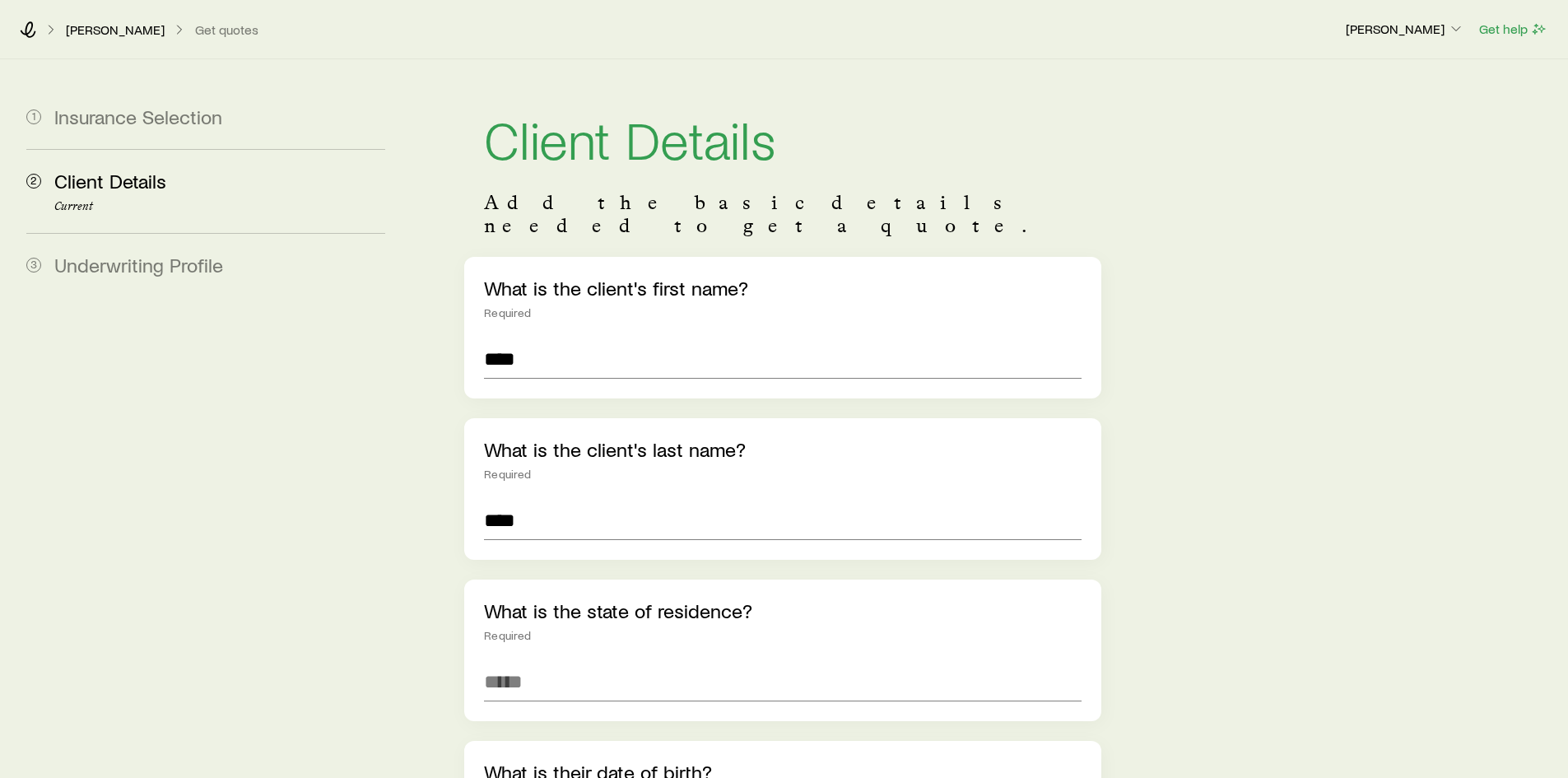
click at [545, 662] on input at bounding box center [783, 681] width 597 height 39
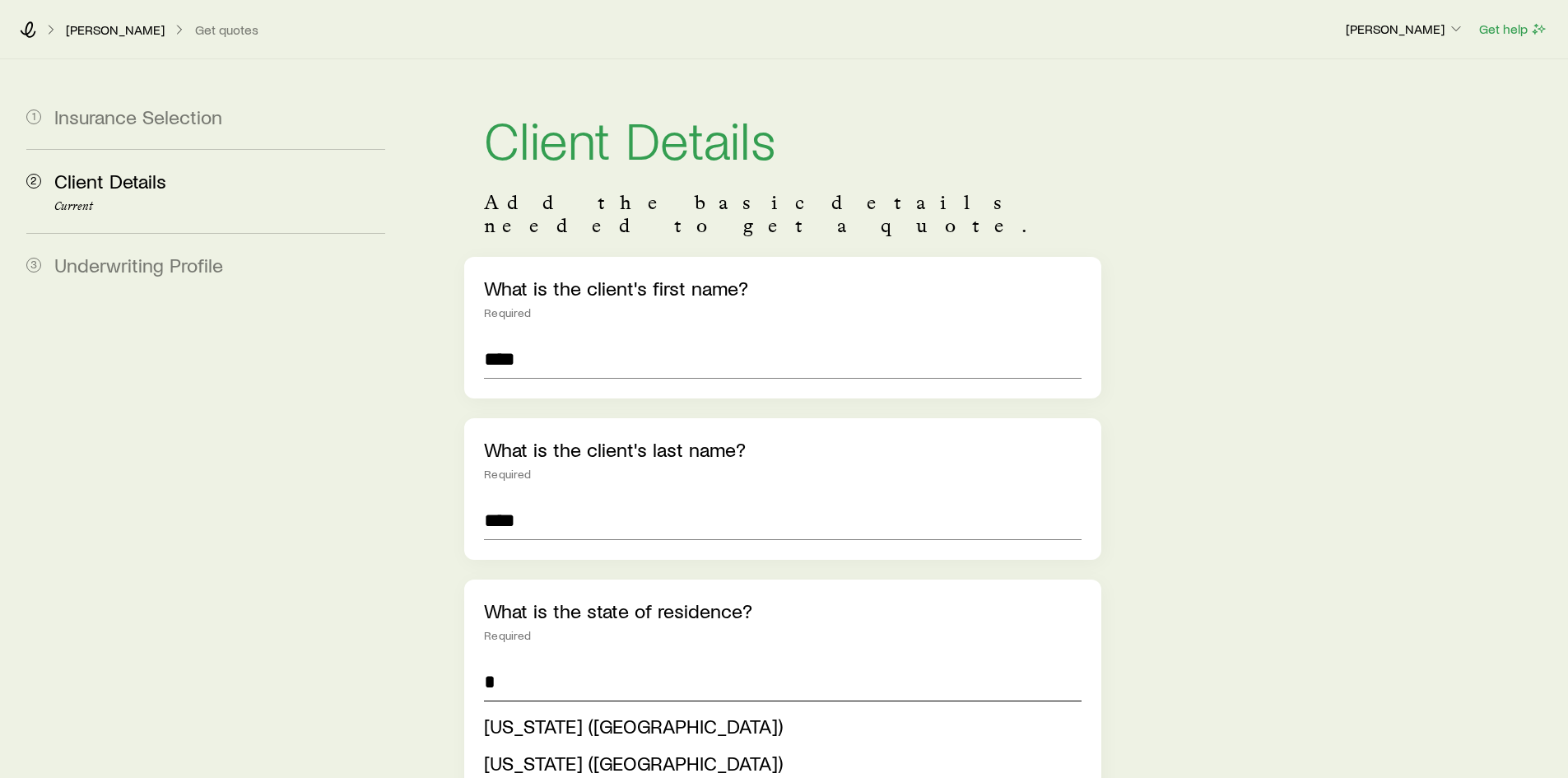
type input "**"
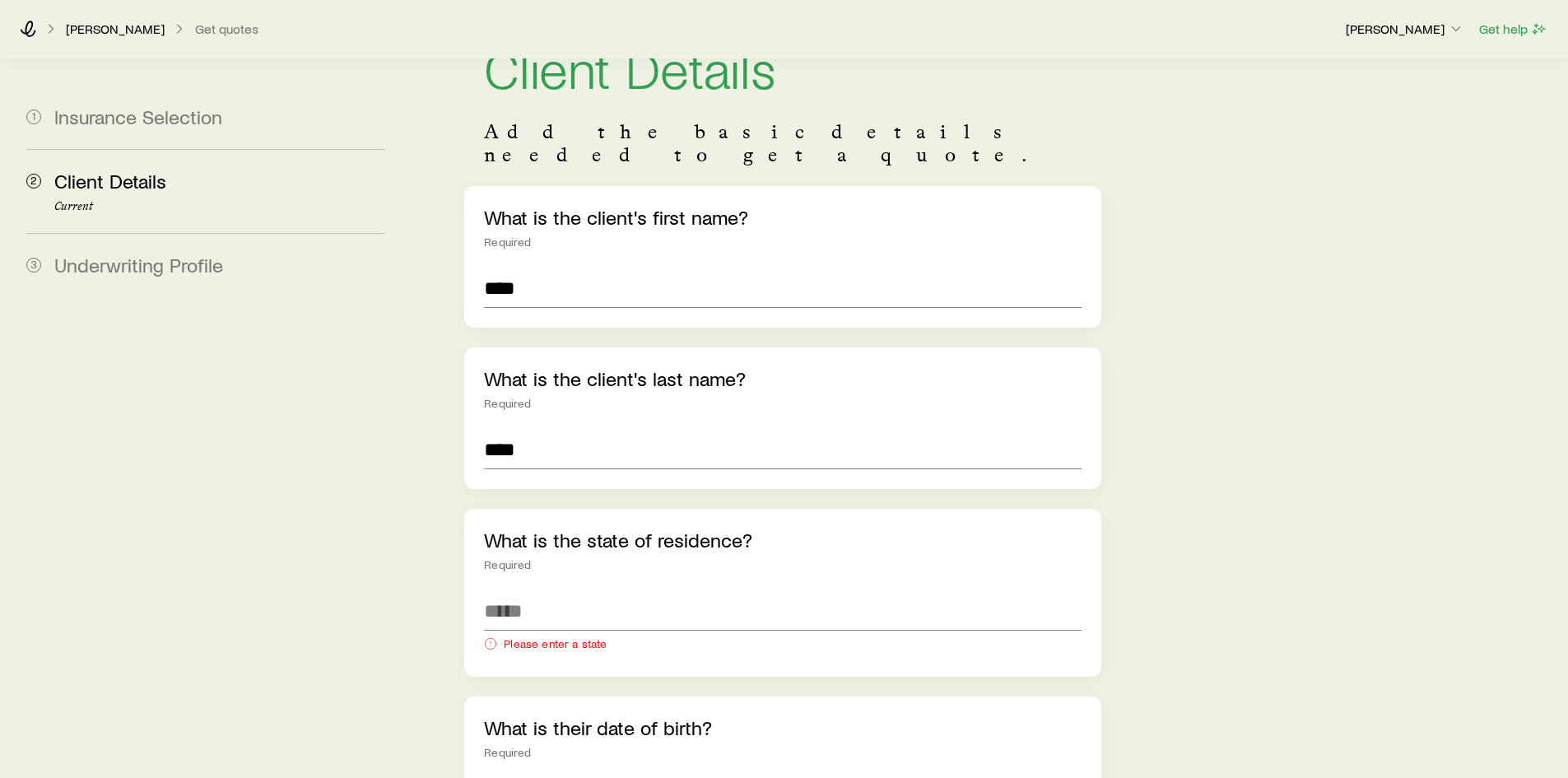
scroll to position [165, 0]
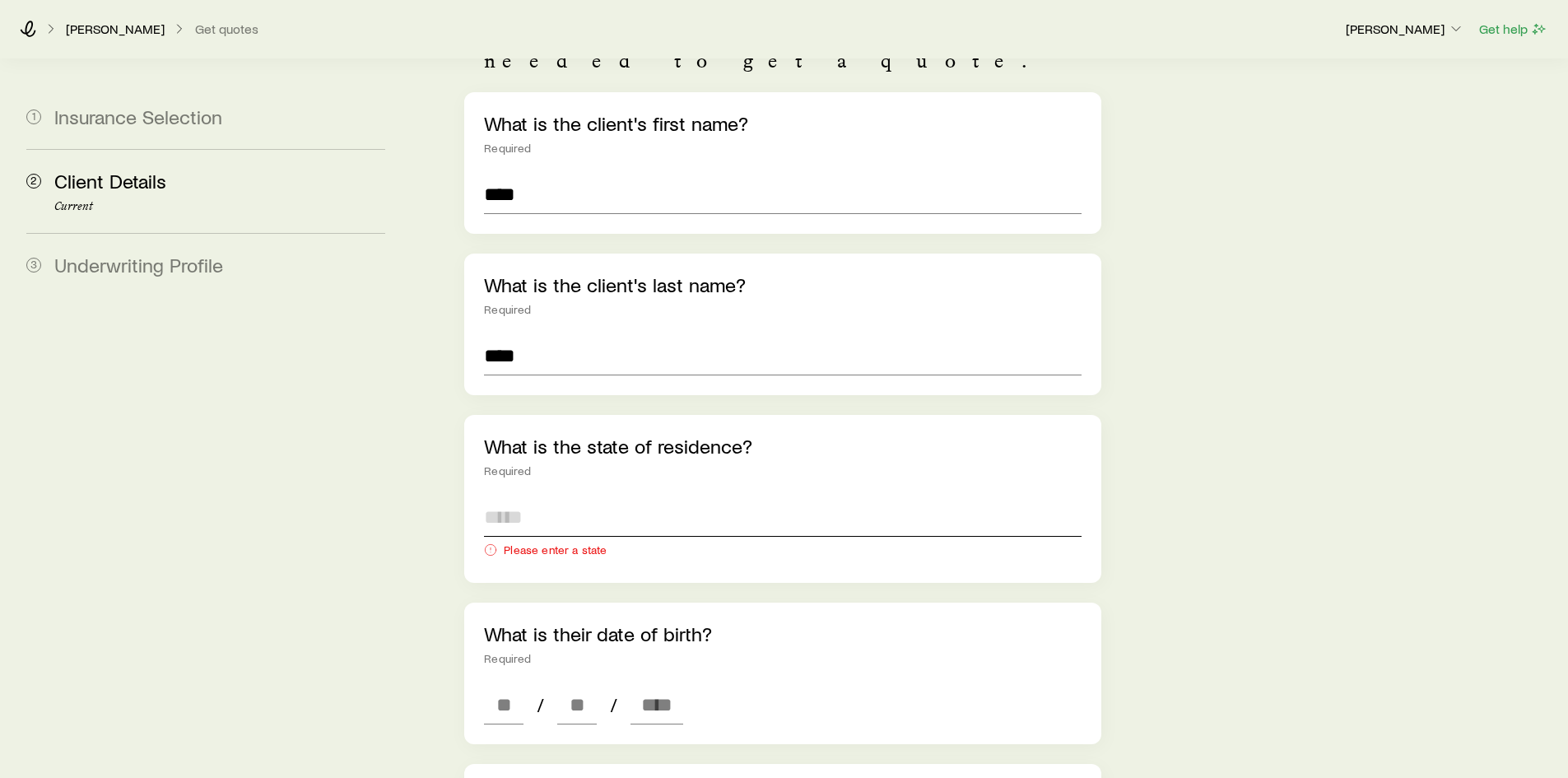
click at [554, 497] on input at bounding box center [783, 516] width 597 height 39
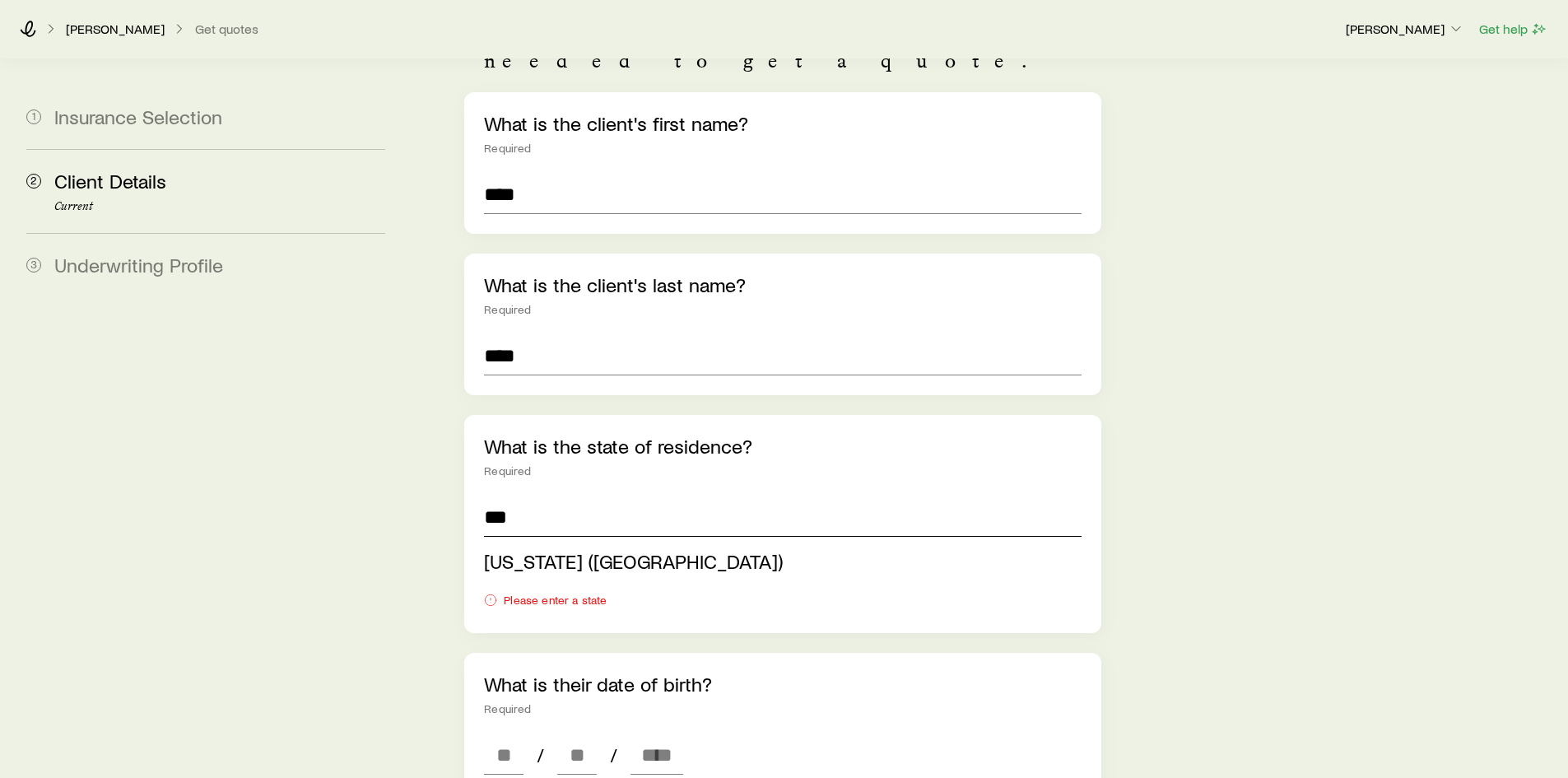
type input "**********"
click at [347, 534] on aside "1 Insurance Selection 2 Client Details Current 3 Underwriting Profile" at bounding box center [205, 722] width 385 height 1657
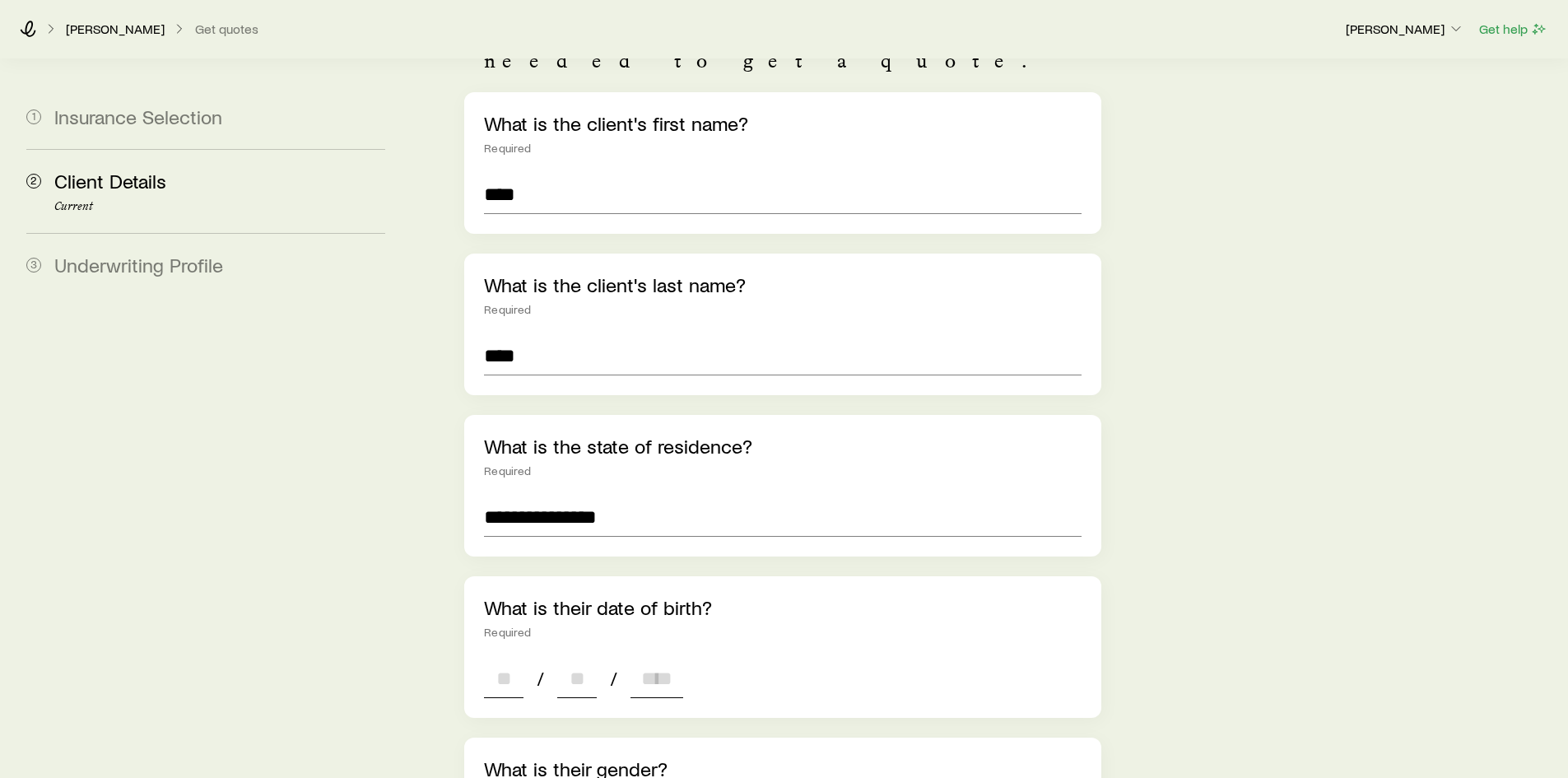
click at [501, 665] on input at bounding box center [503, 678] width 39 height 39
type input "**"
type input "*"
click at [667, 659] on input at bounding box center [657, 678] width 53 height 39
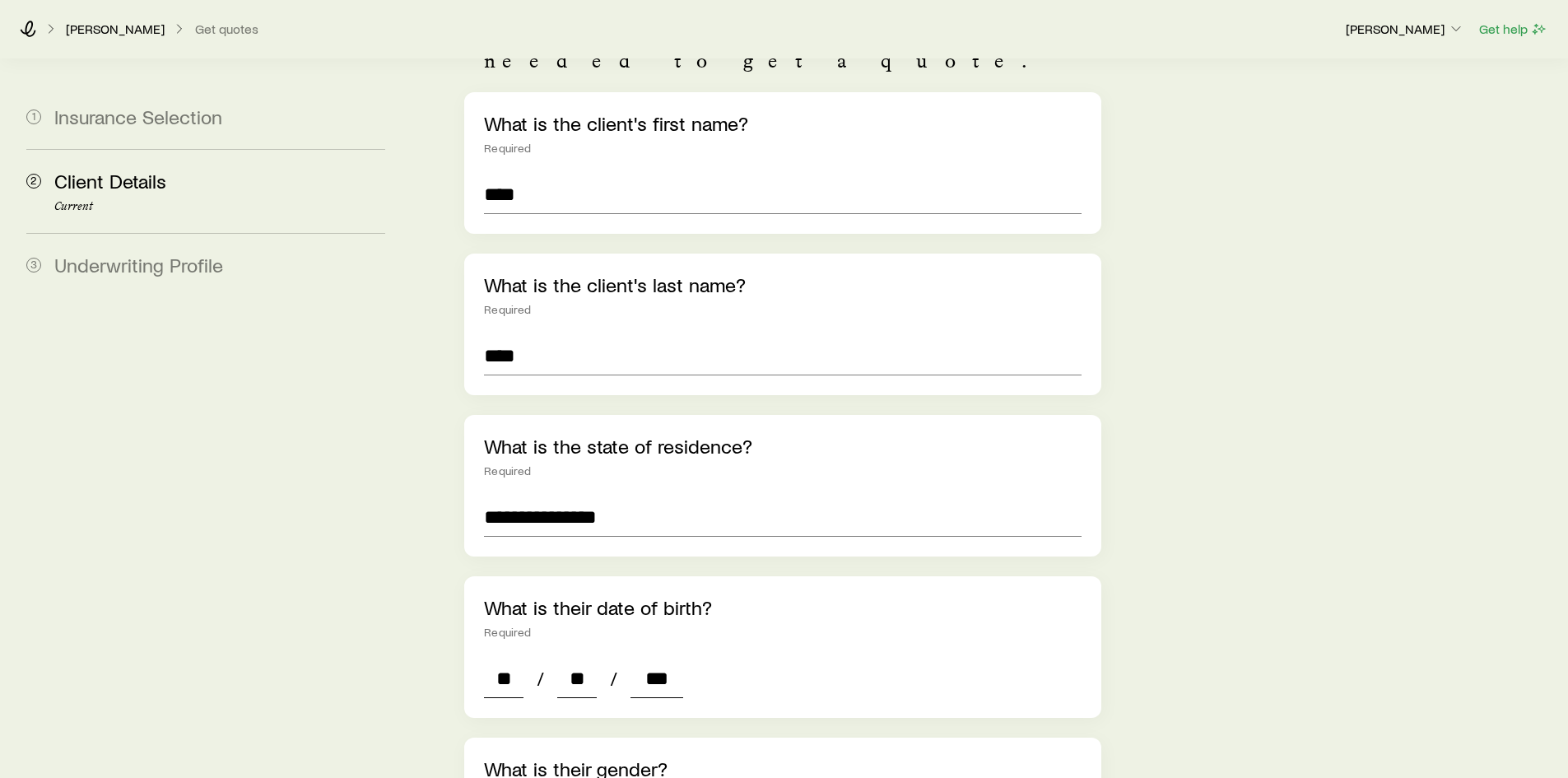
type input "****"
type input "*"
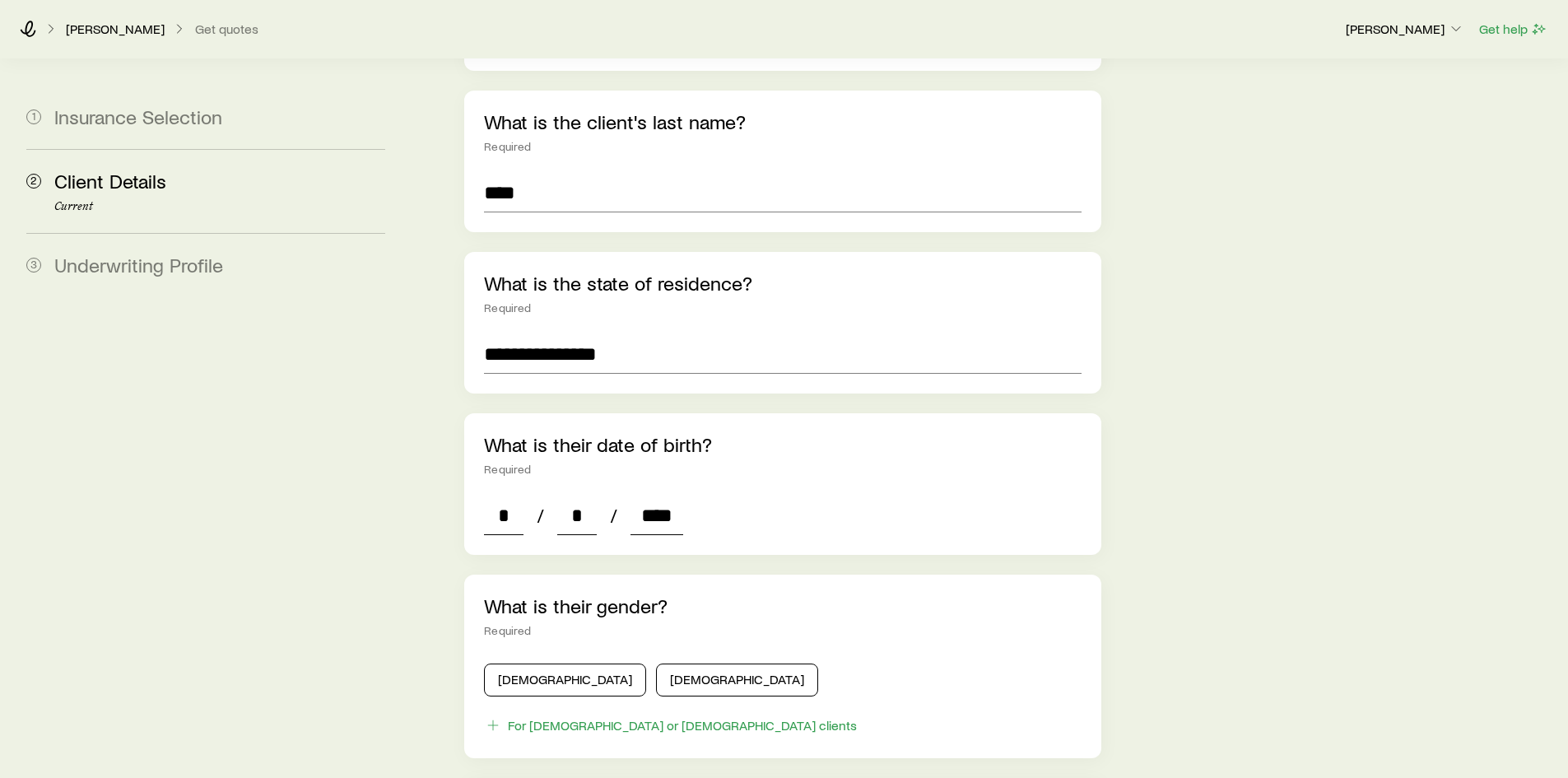
scroll to position [329, 0]
type input "****"
click at [552, 662] on button "Male" at bounding box center [565, 678] width 162 height 33
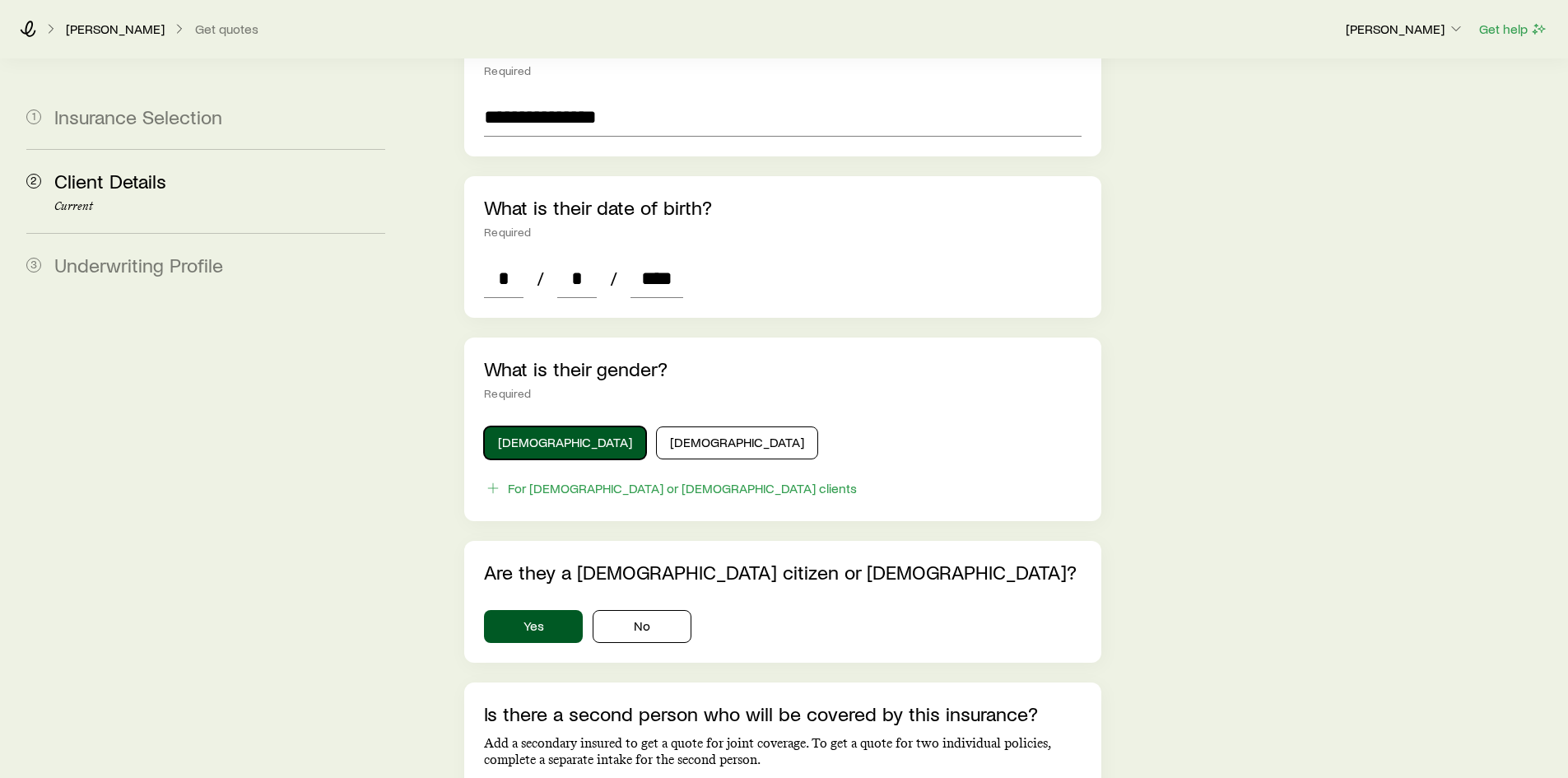
scroll to position [741, 0]
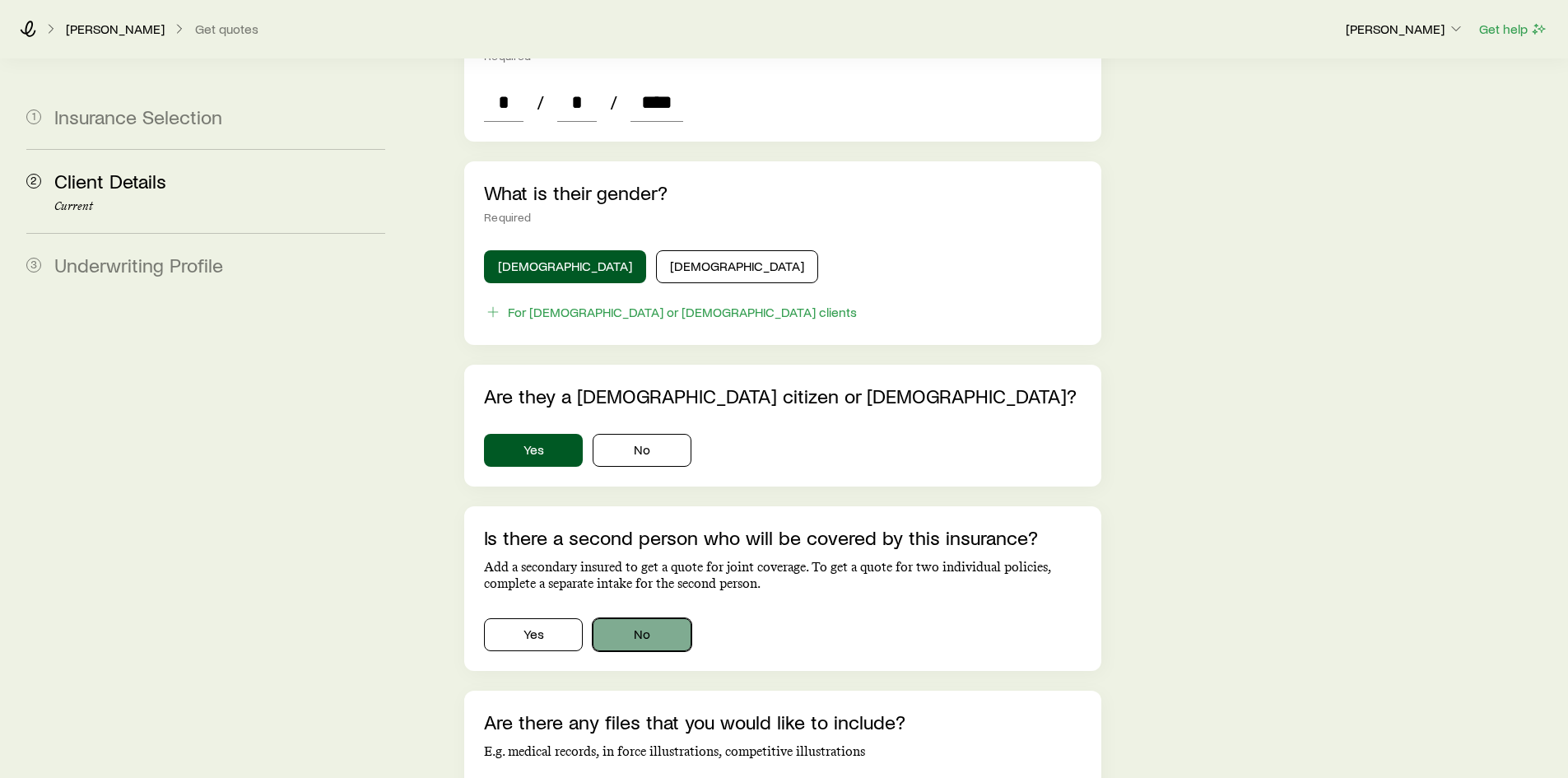
click at [664, 618] on button "No" at bounding box center [641, 635] width 99 height 33
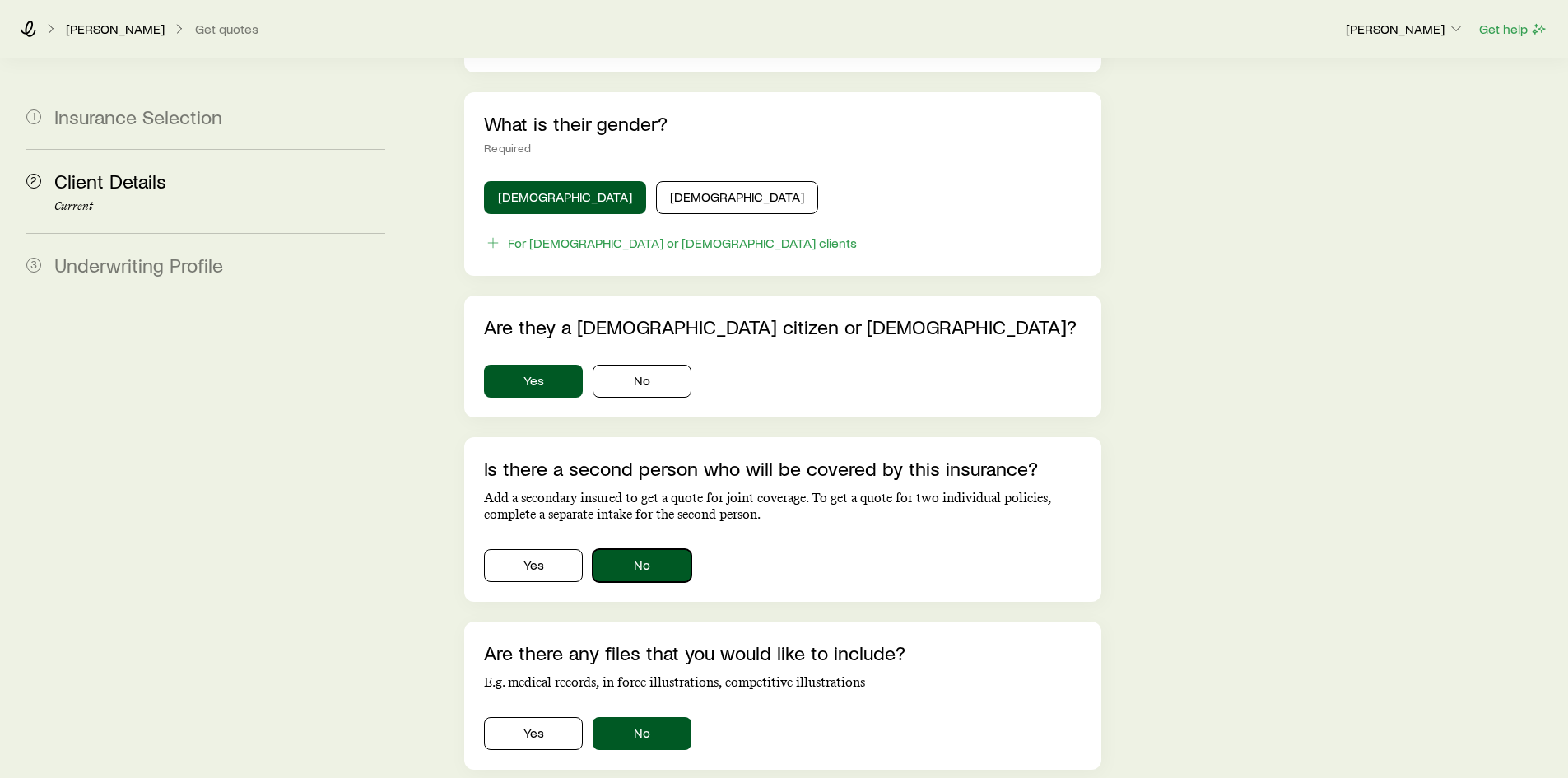
scroll to position [906, 0]
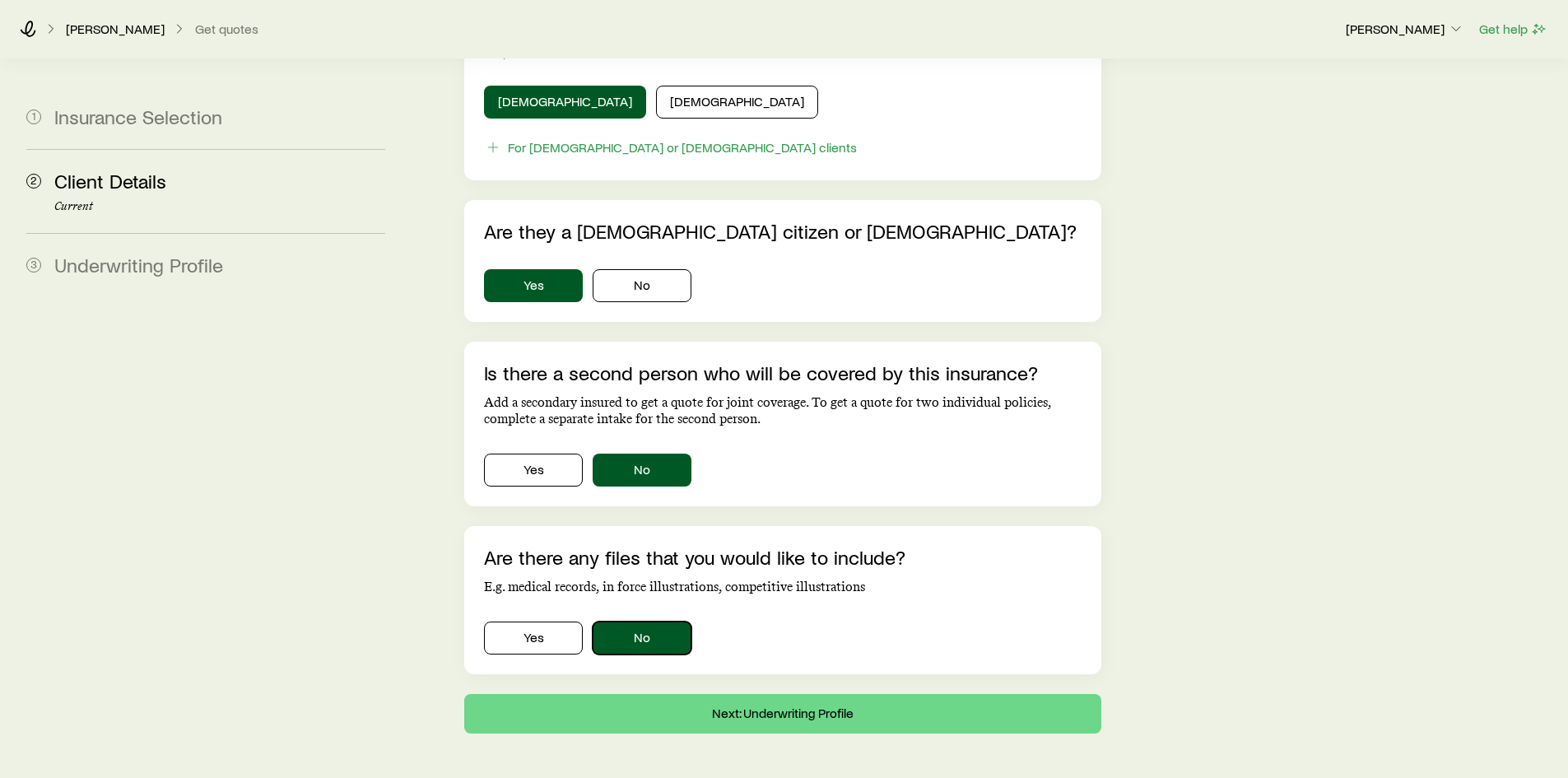
click at [665, 622] on button "No" at bounding box center [641, 638] width 99 height 33
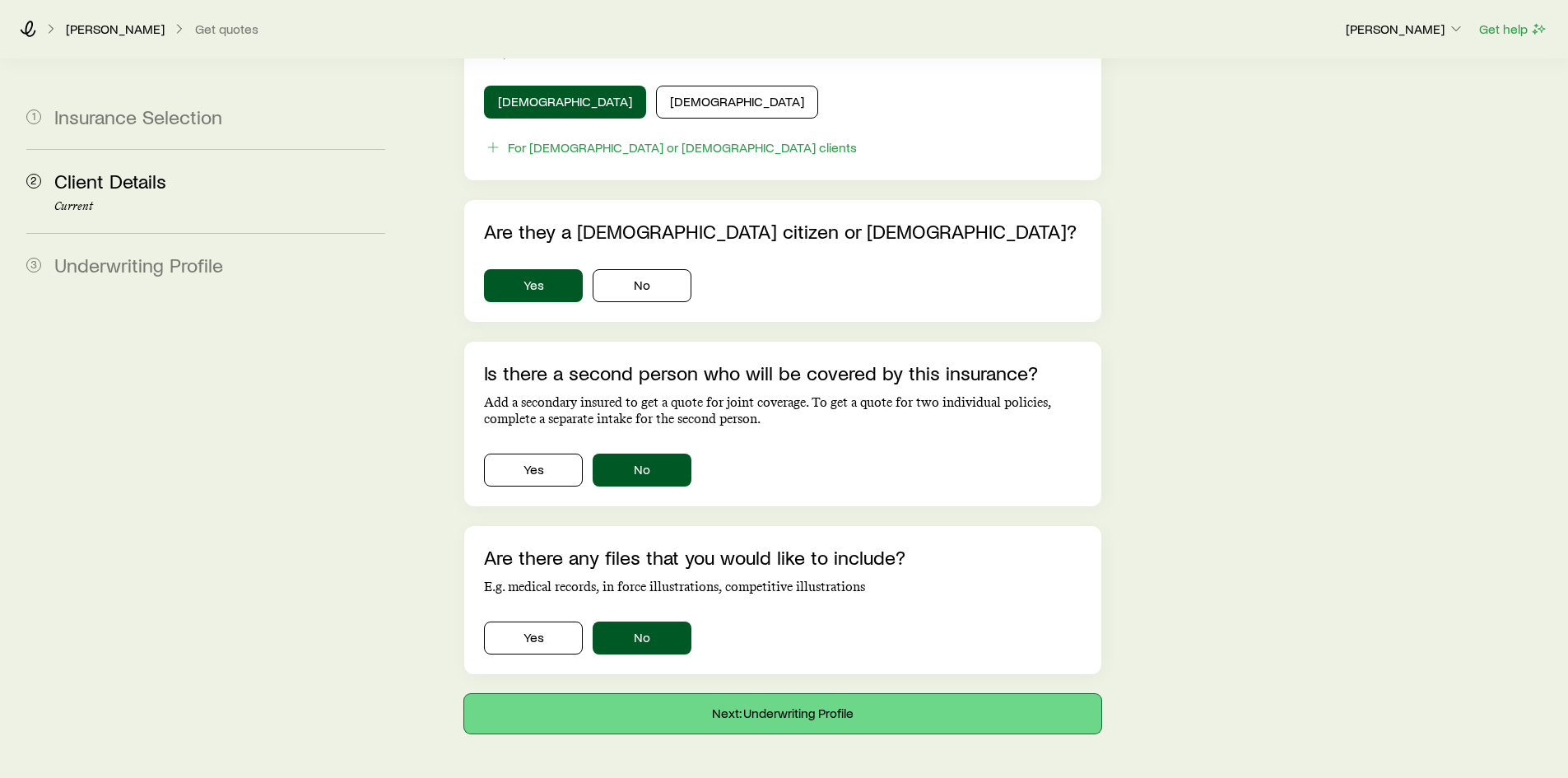
click at [712, 702] on button "Next: Underwriting Profile" at bounding box center [783, 714] width 636 height 39
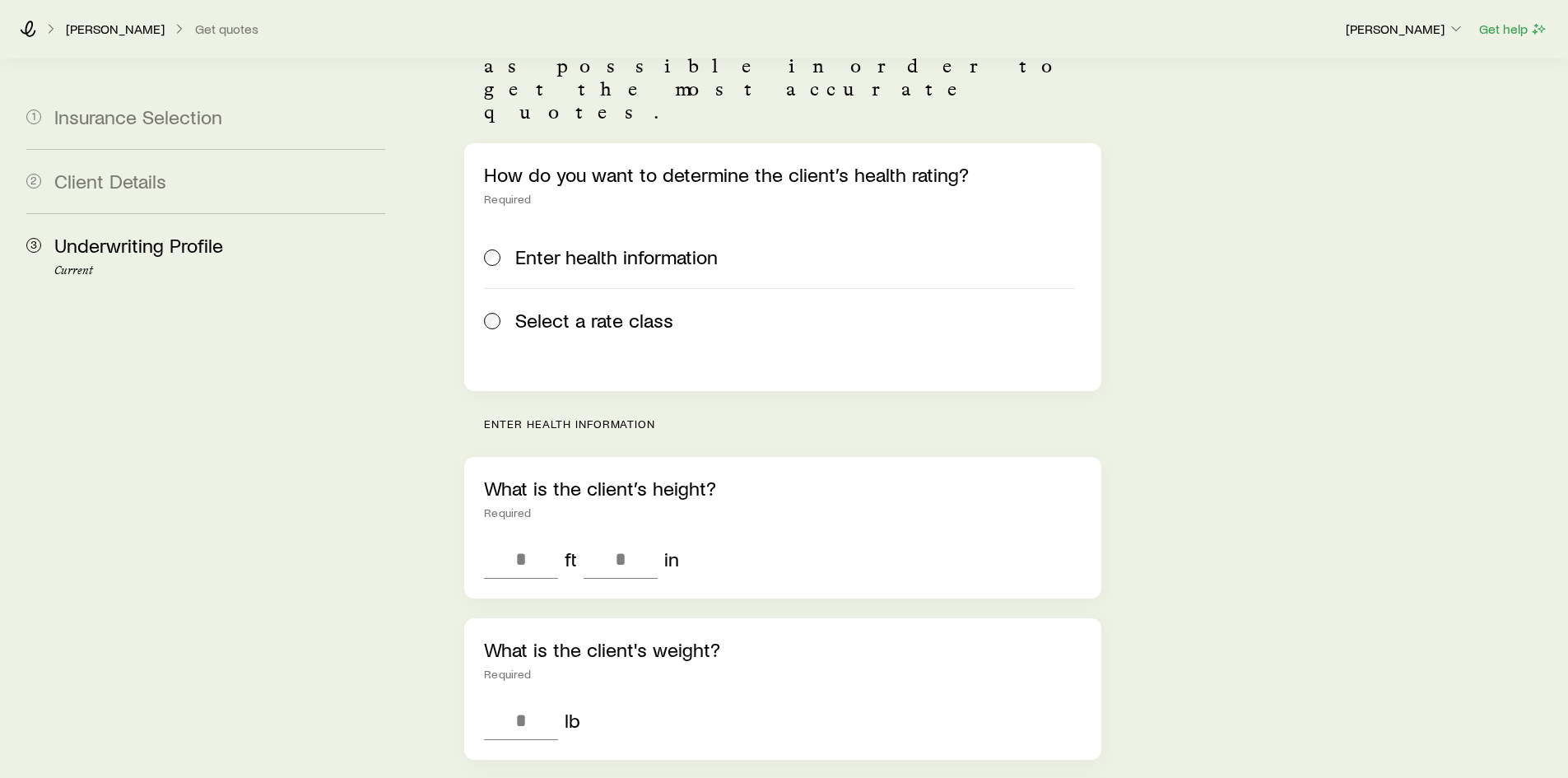
scroll to position [165, 0]
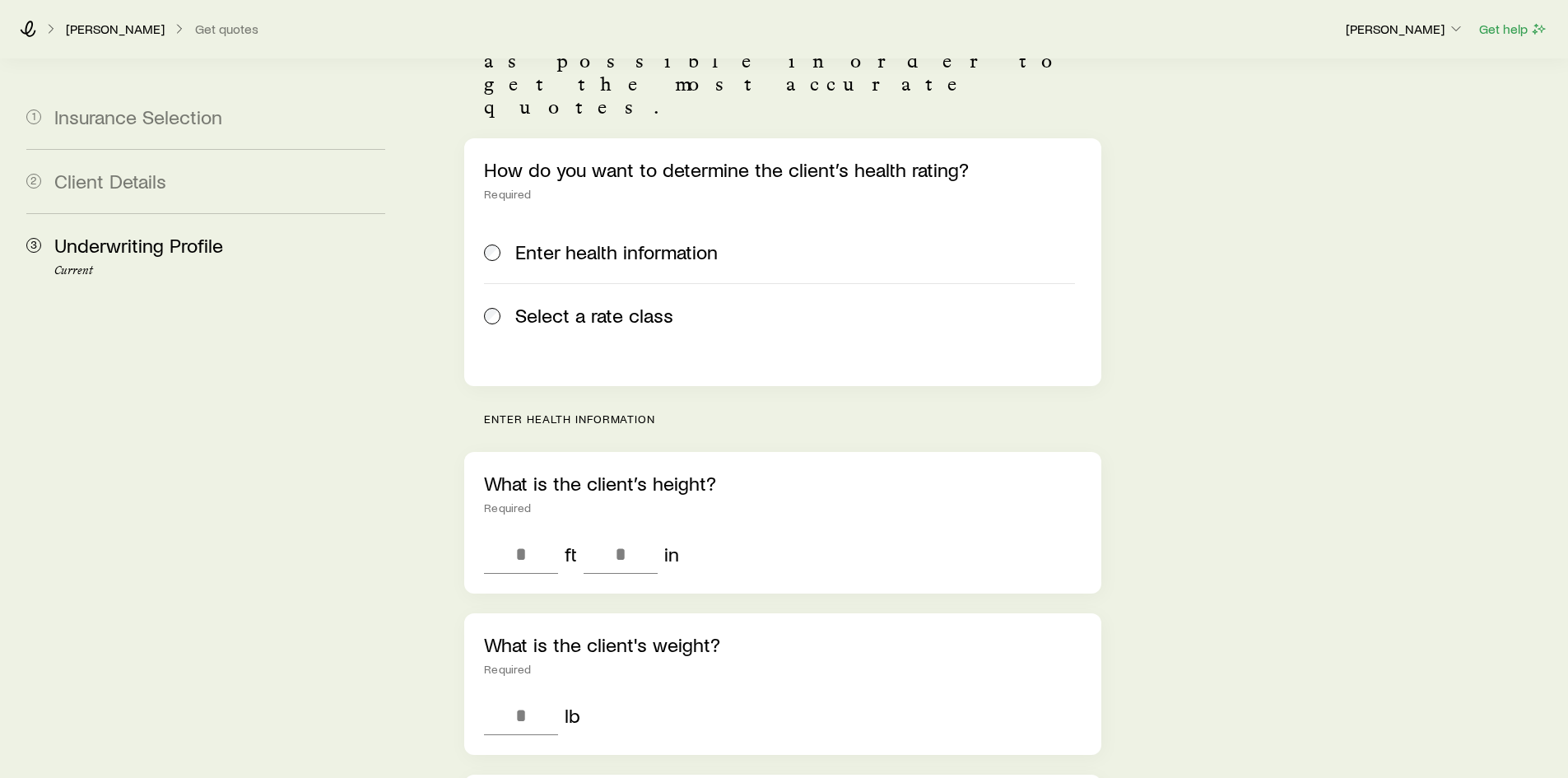
click at [519, 304] on span "Select a rate class" at bounding box center [594, 315] width 158 height 23
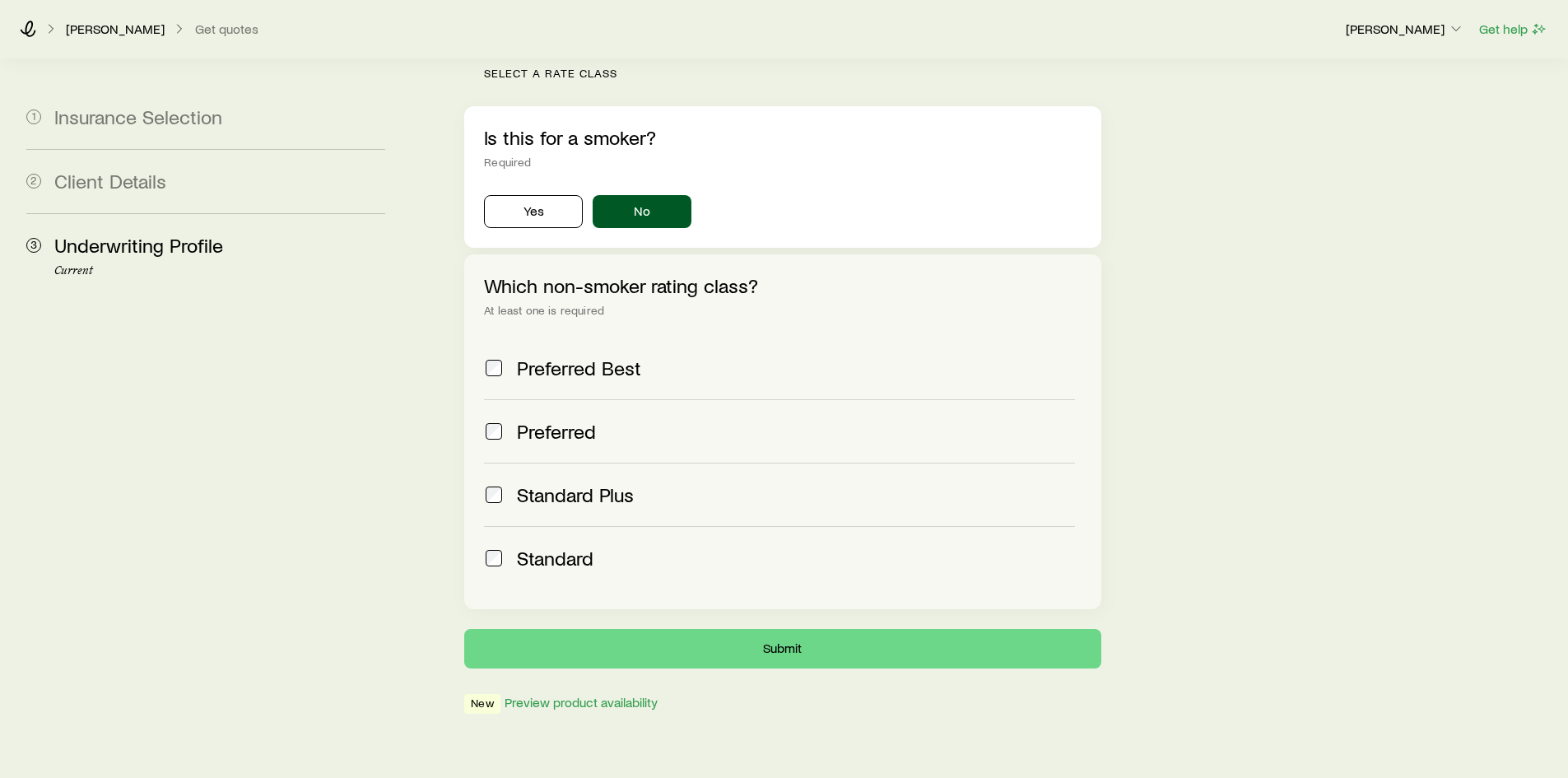
scroll to position [512, 0]
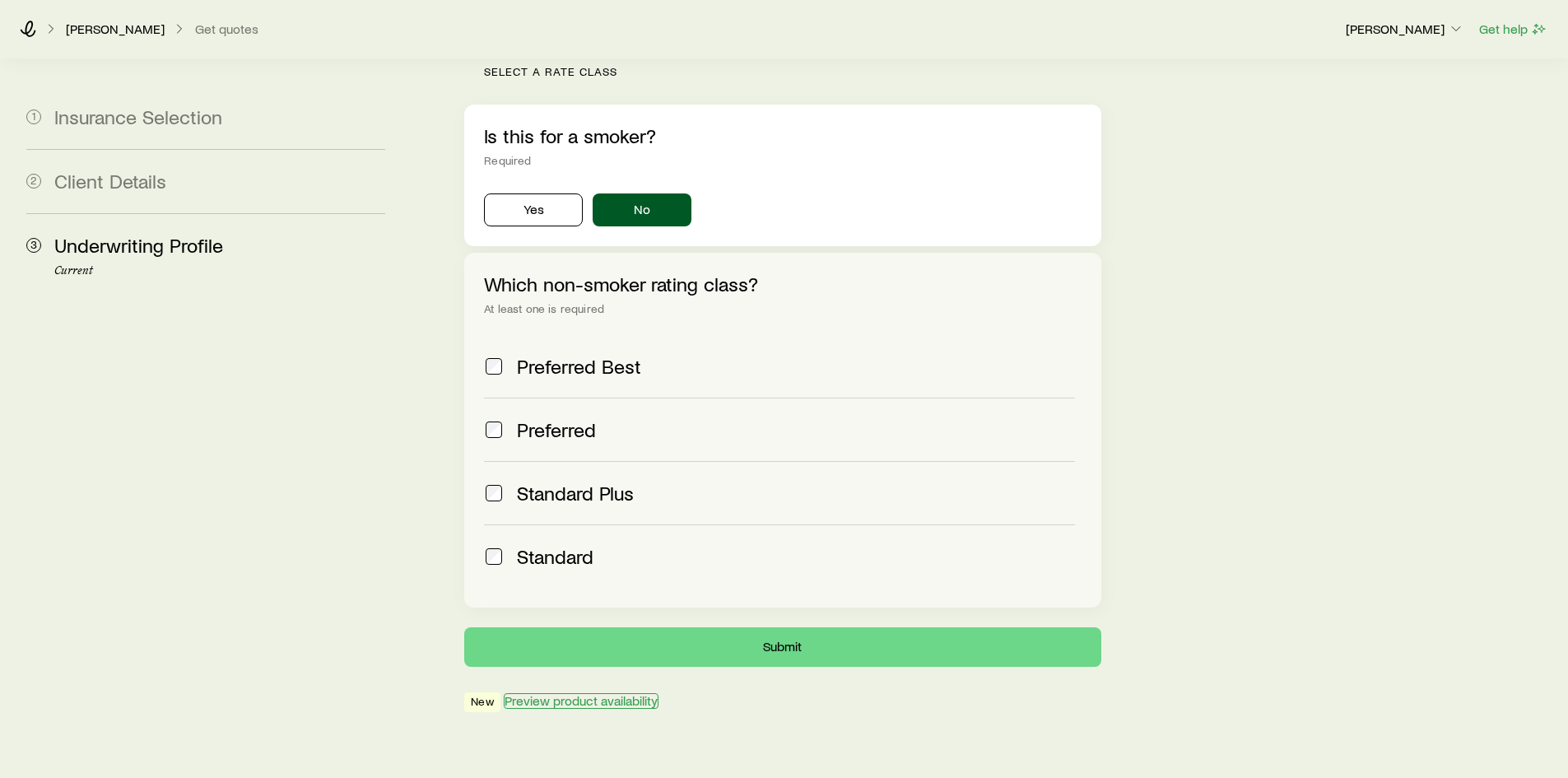
click at [513, 693] on button "Preview product availability" at bounding box center [581, 701] width 155 height 16
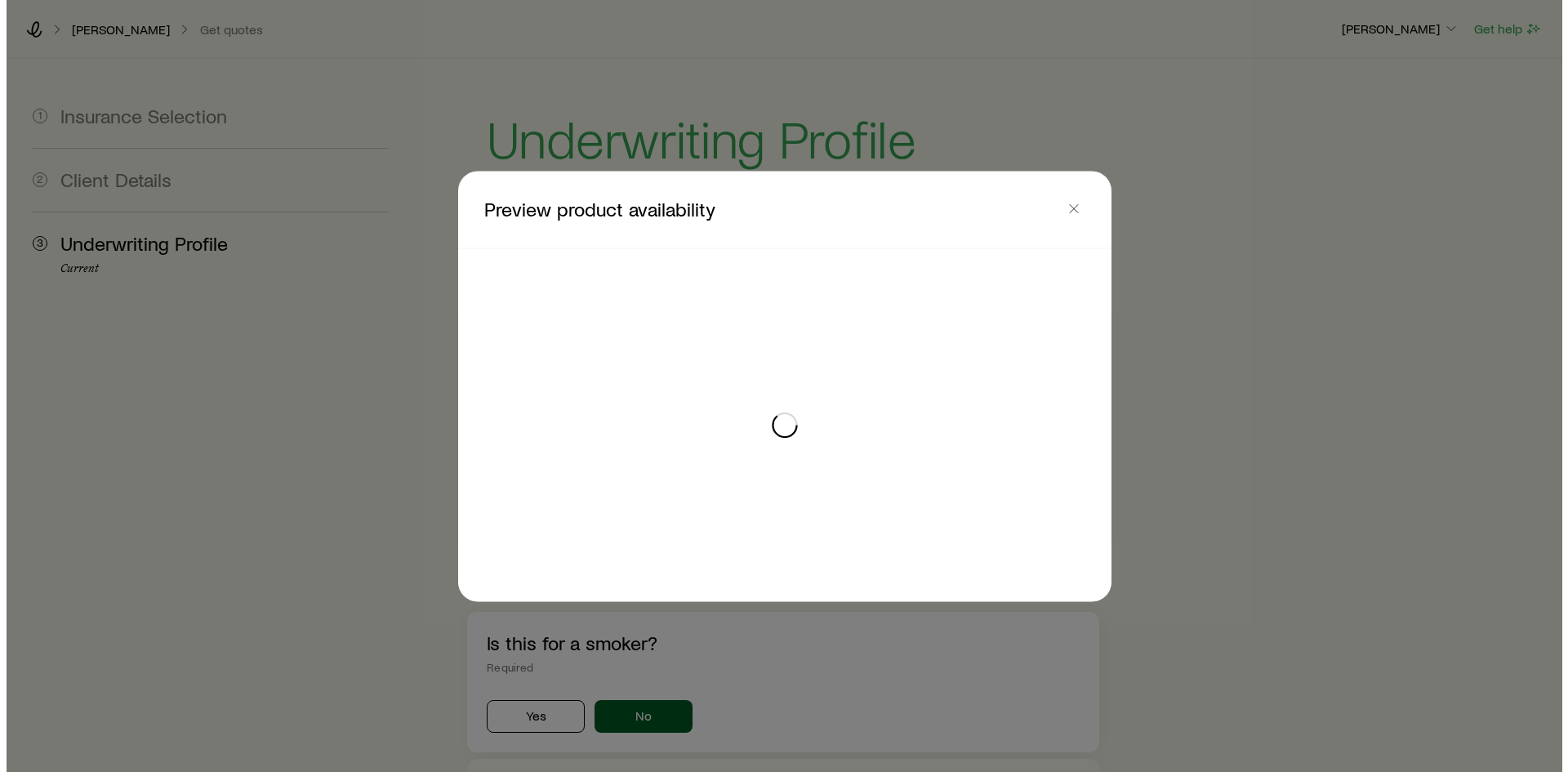
scroll to position [0, 0]
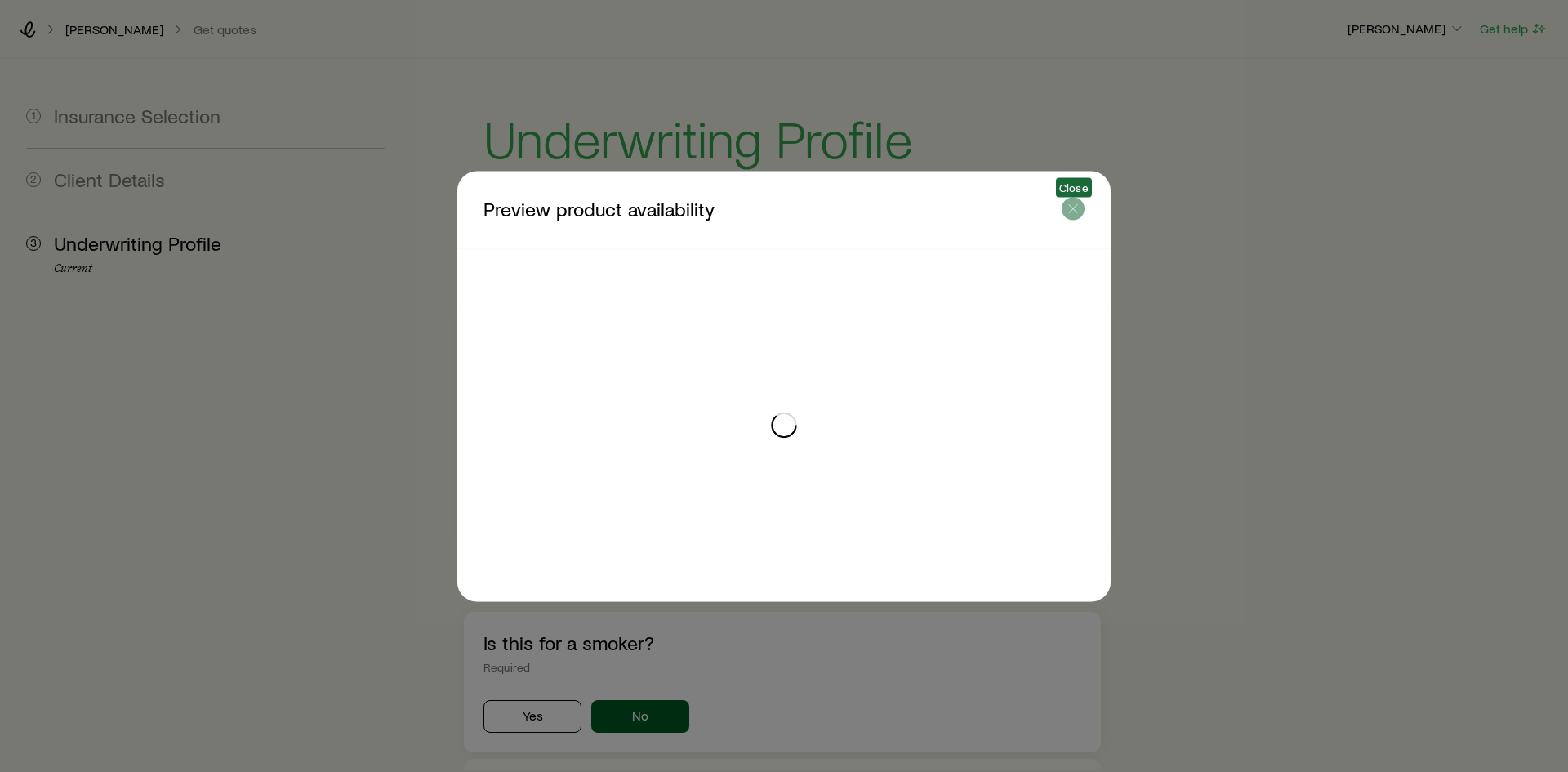
click at [1078, 205] on icon "button" at bounding box center [1073, 208] width 16 height 16
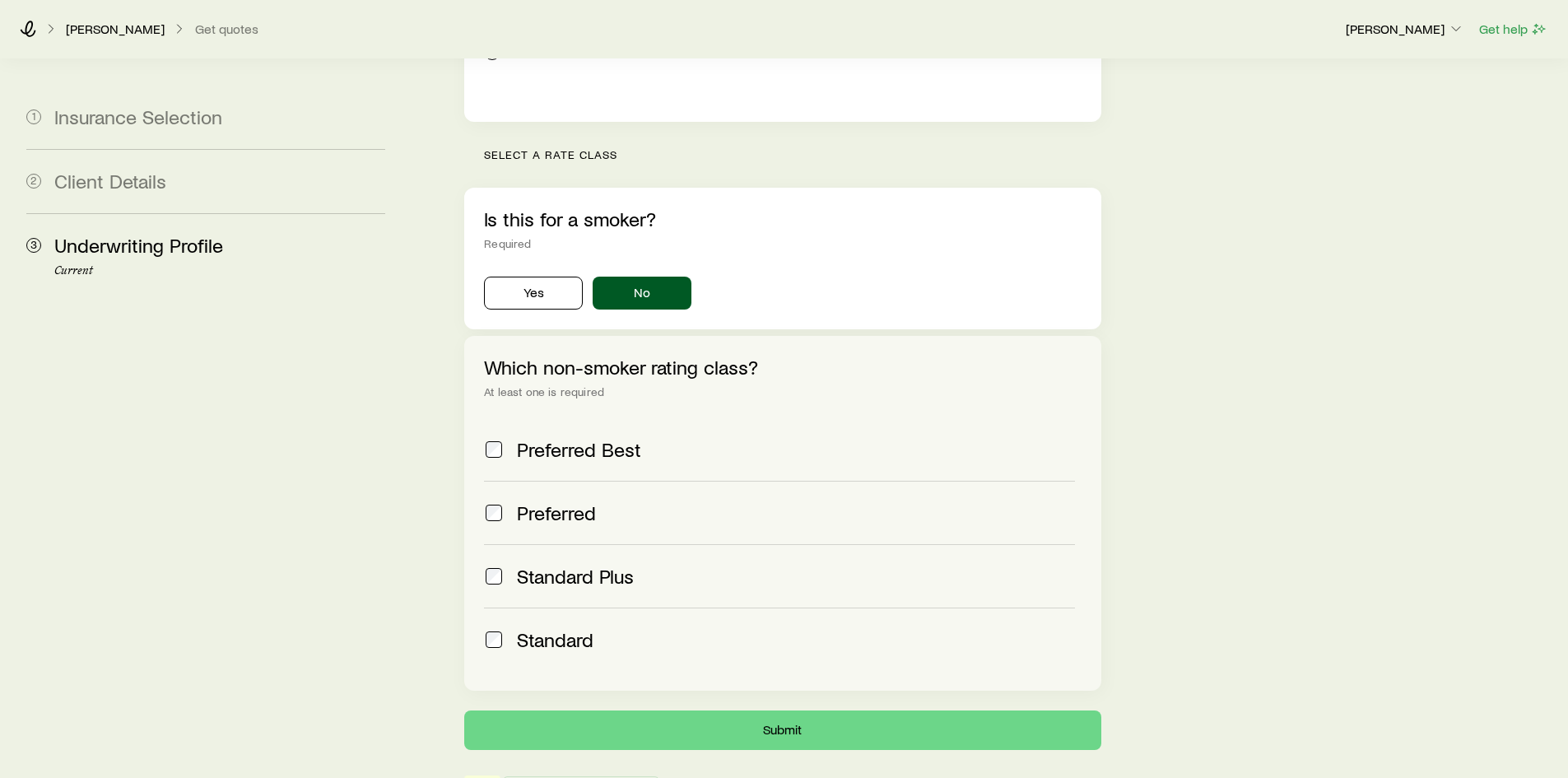
scroll to position [430, 0]
click at [485, 437] on span at bounding box center [494, 449] width 20 height 23
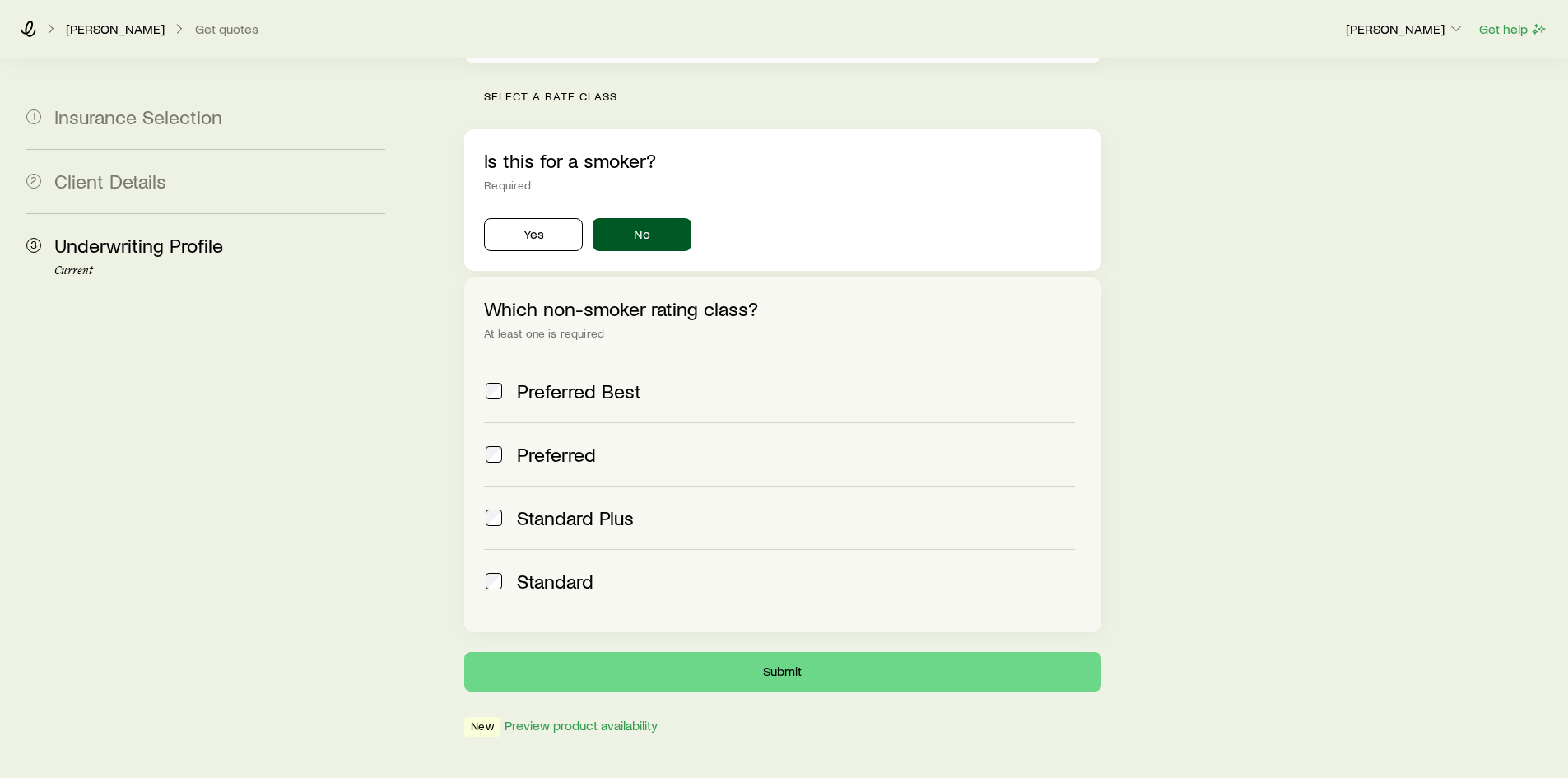
scroll to position [512, 0]
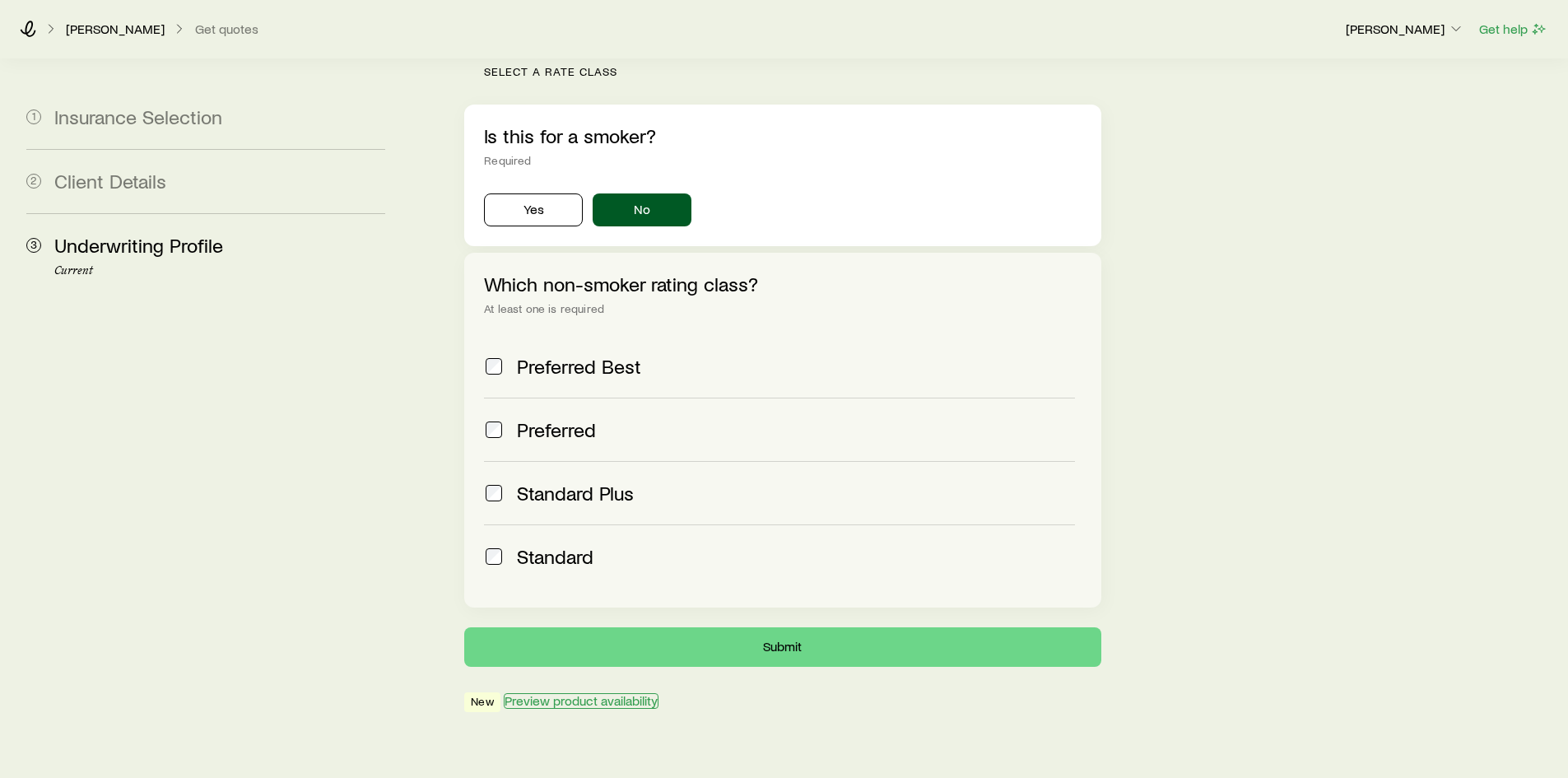
click at [593, 693] on button "Preview product availability" at bounding box center [581, 701] width 155 height 16
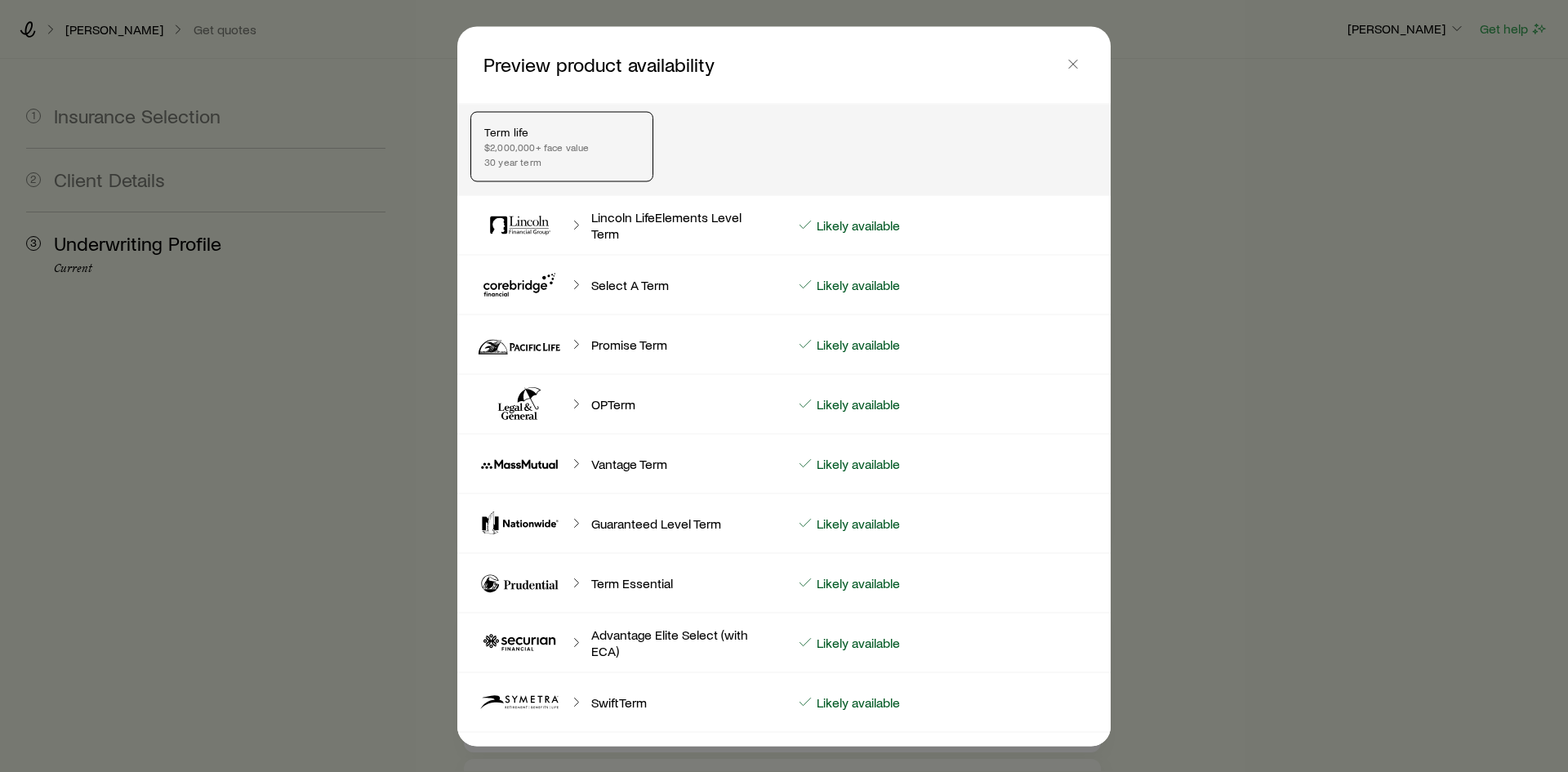
scroll to position [0, 0]
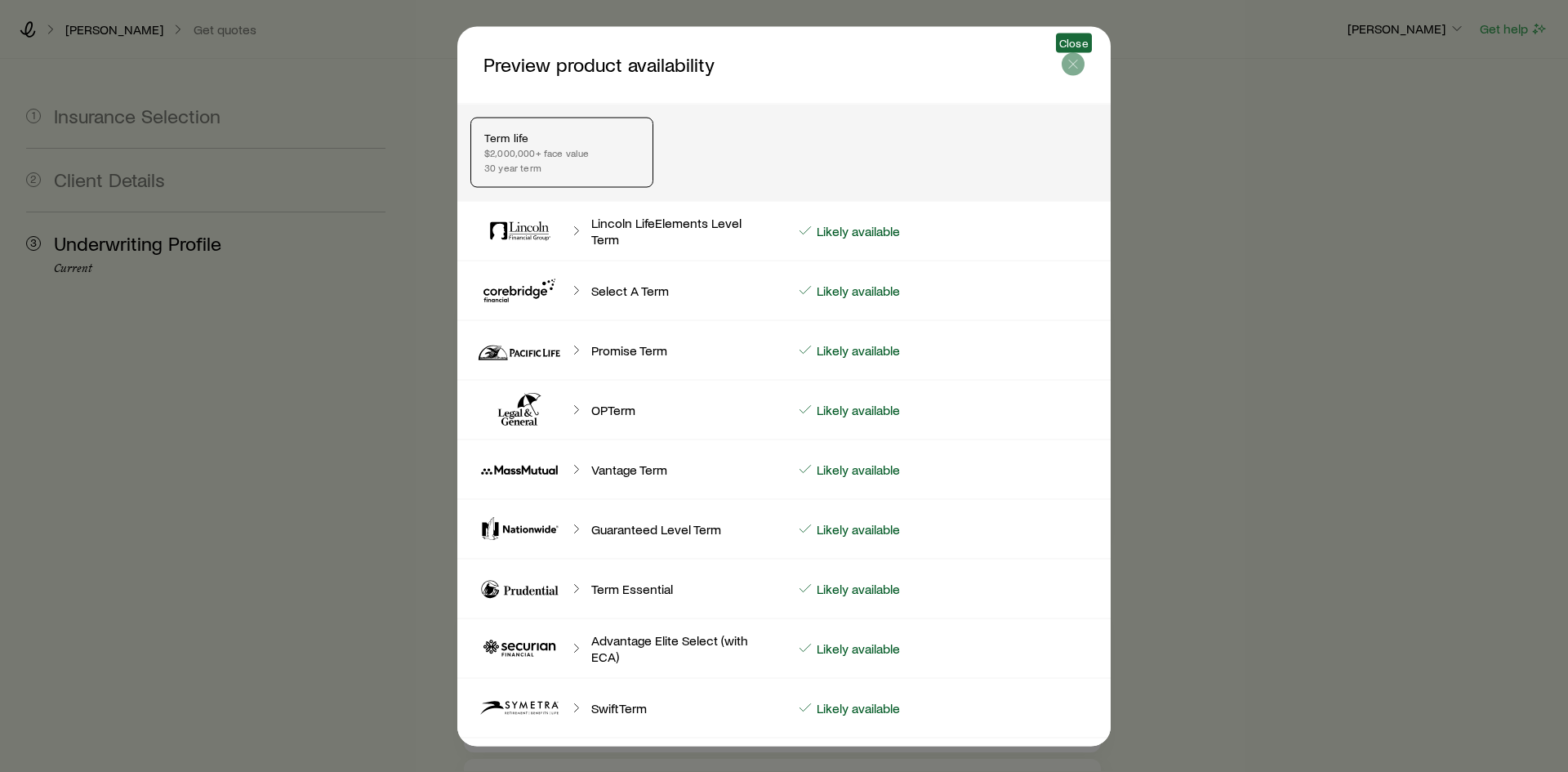
click at [1072, 66] on icon "button" at bounding box center [1073, 63] width 16 height 16
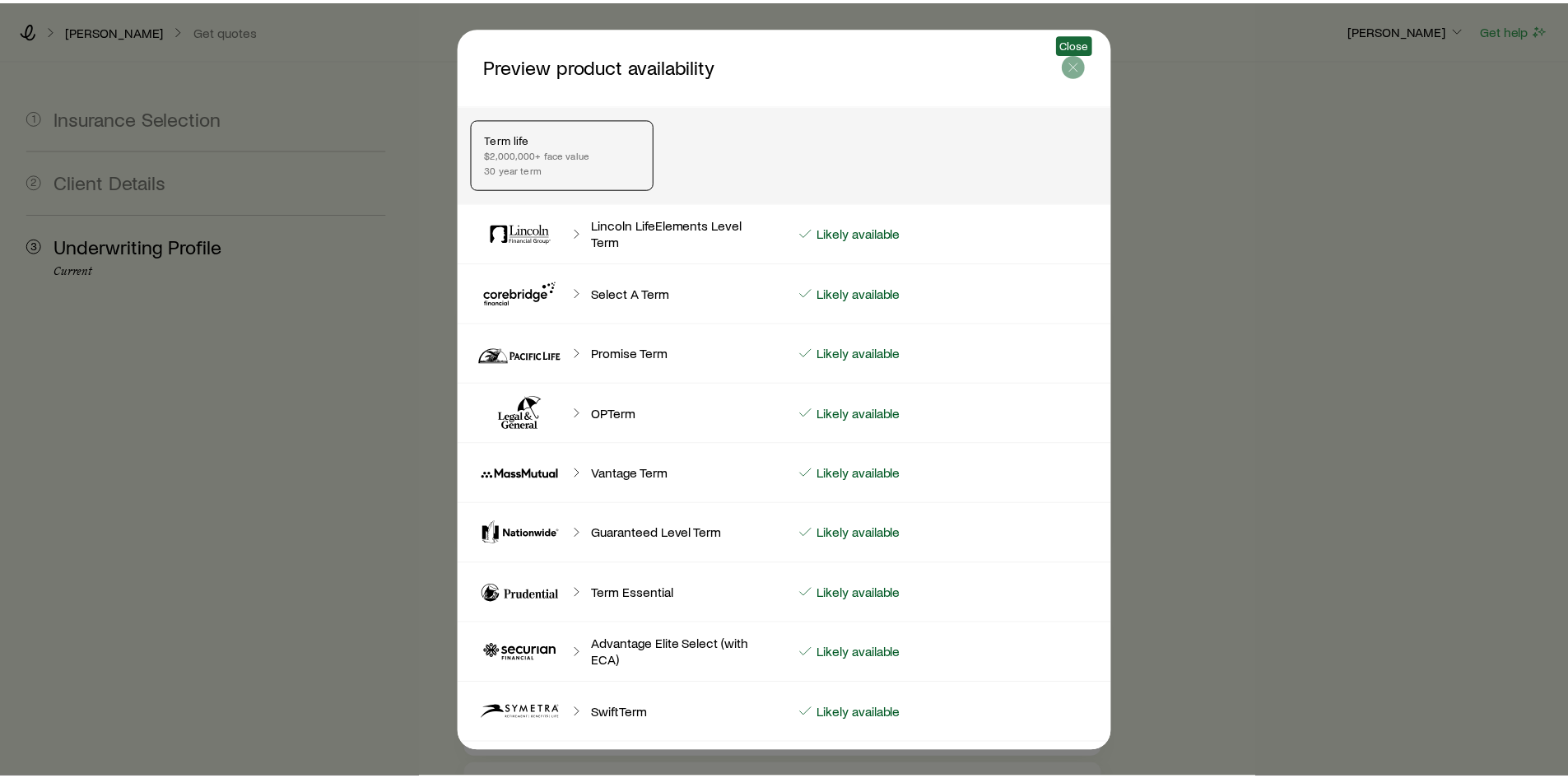
scroll to position [512, 0]
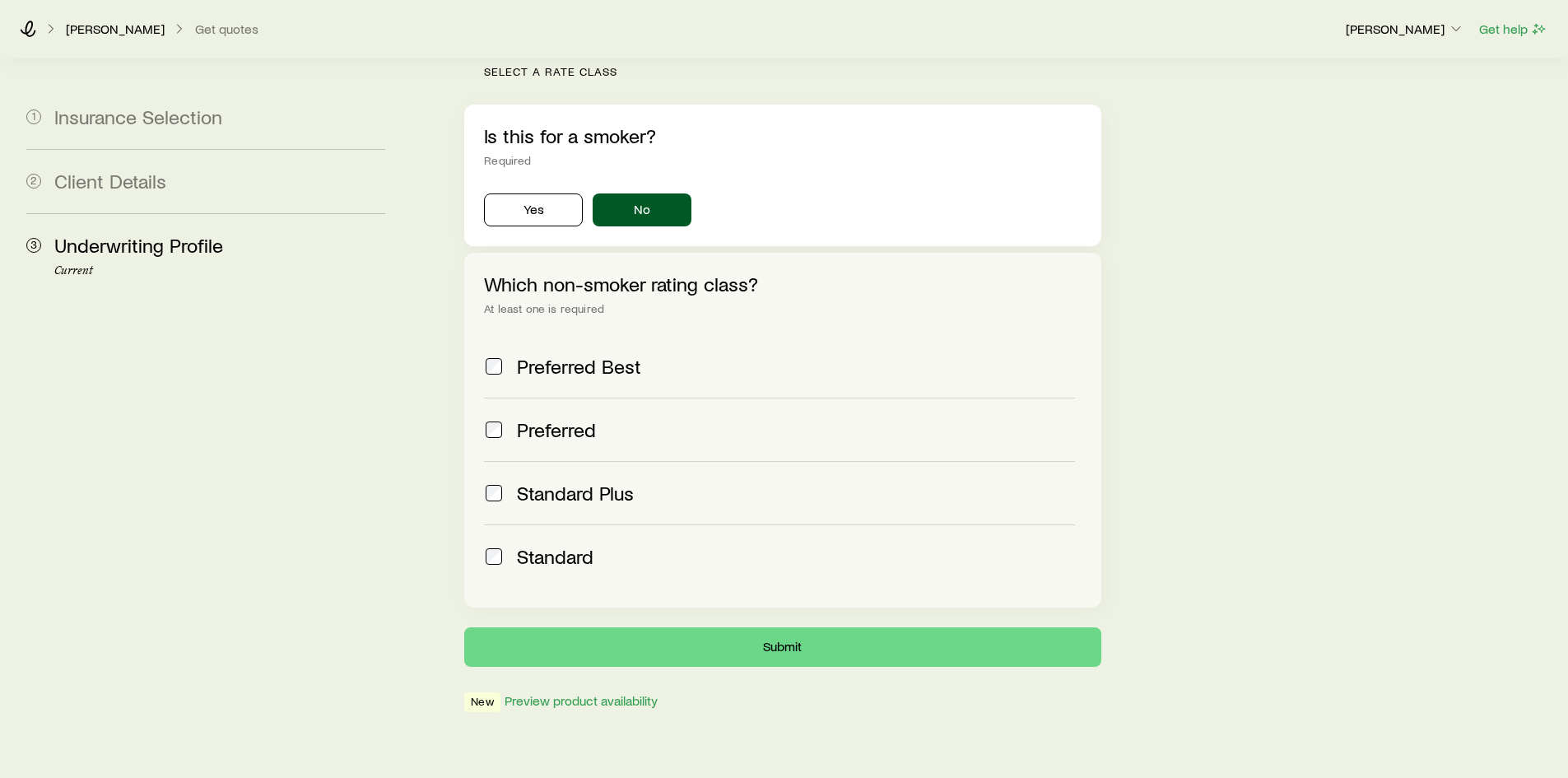
click at [345, 420] on aside "1 Insurance Selection 2 Client Details 3 Underwriting Profile Current" at bounding box center [205, 130] width 385 height 1166
click at [343, 493] on aside "1 Insurance Selection 2 Client Details 3 Underwriting Profile Current" at bounding box center [205, 130] width 385 height 1166
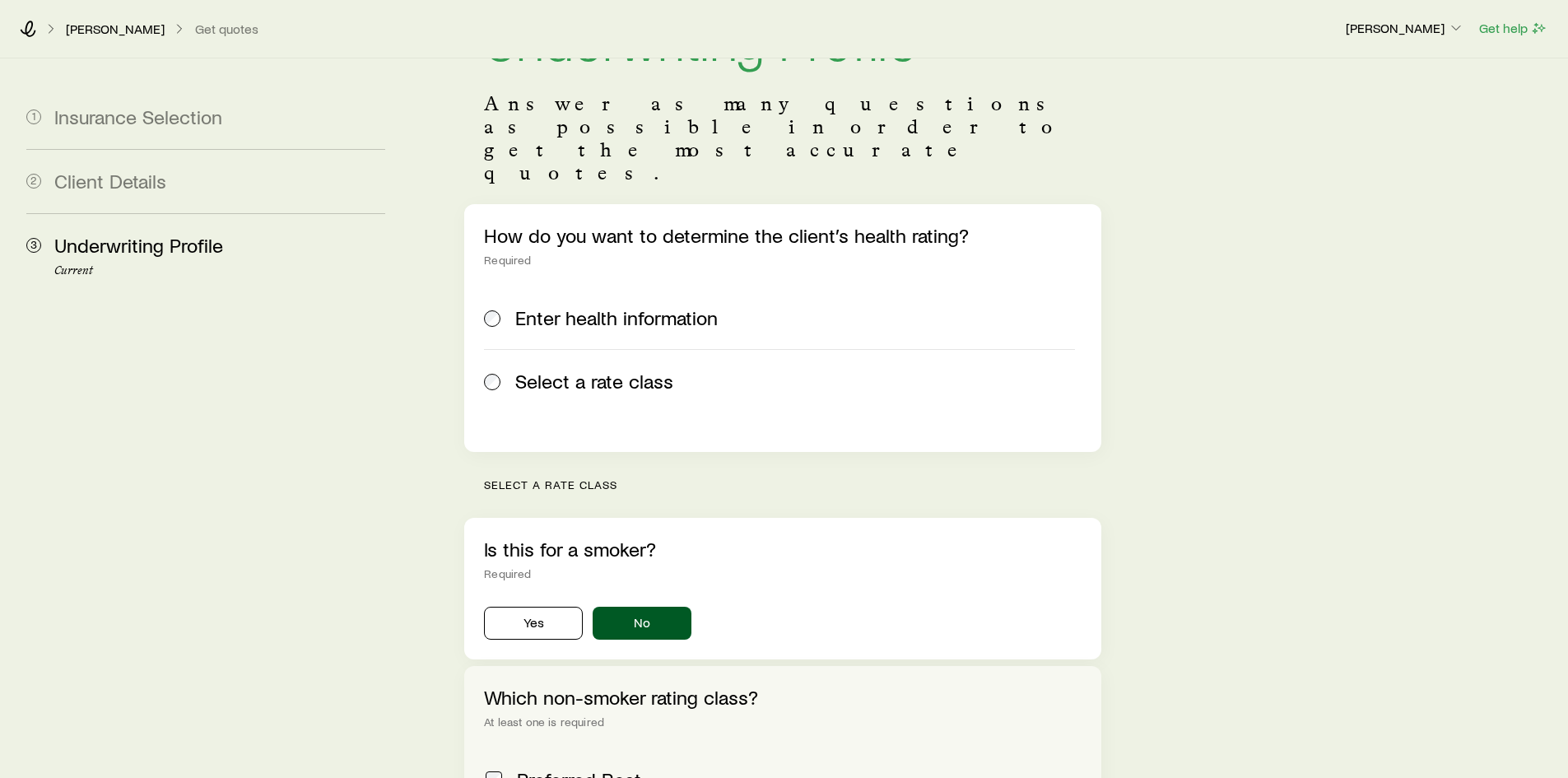
scroll to position [0, 0]
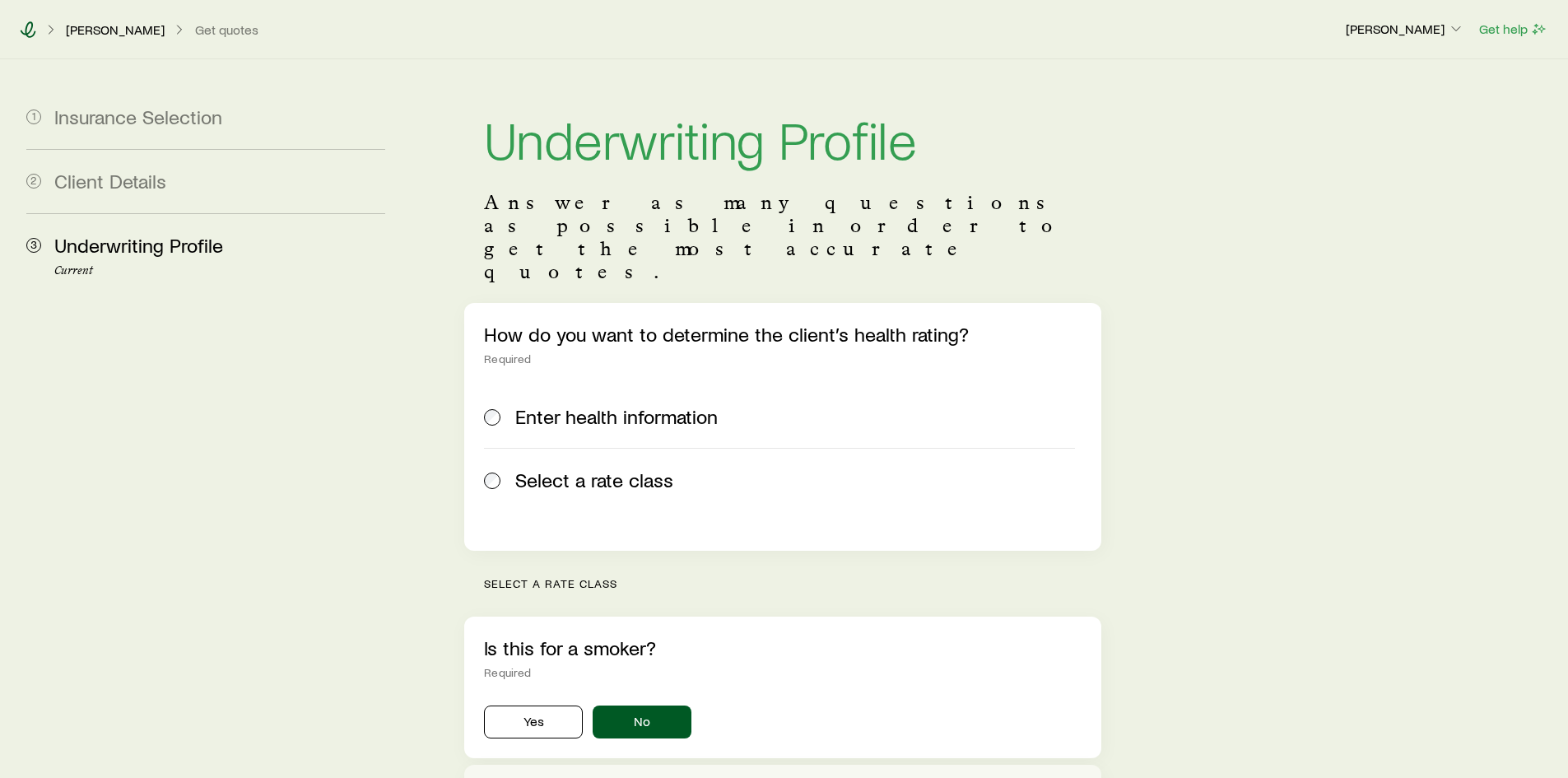
click at [25, 29] on icon at bounding box center [28, 29] width 16 height 17
